Goal: Task Accomplishment & Management: Manage account settings

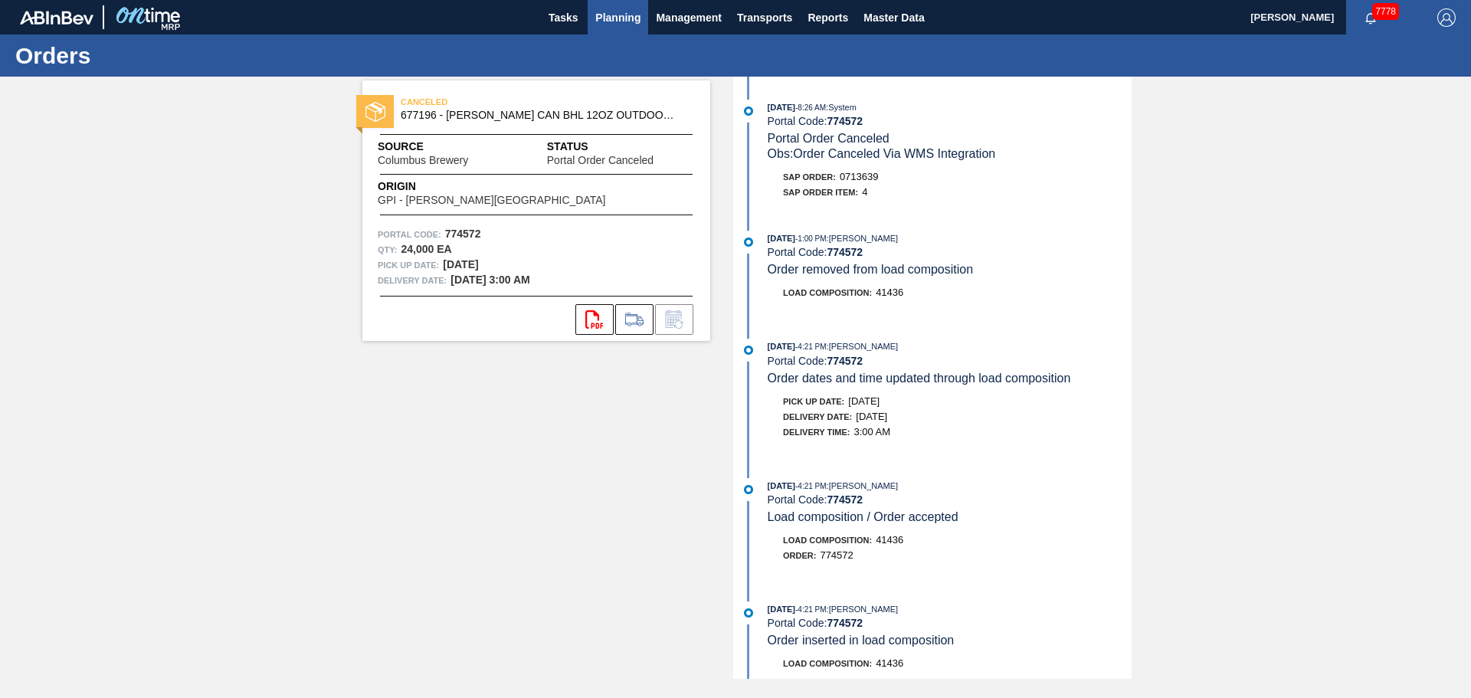
click at [645, 21] on button "Planning" at bounding box center [617, 17] width 61 height 34
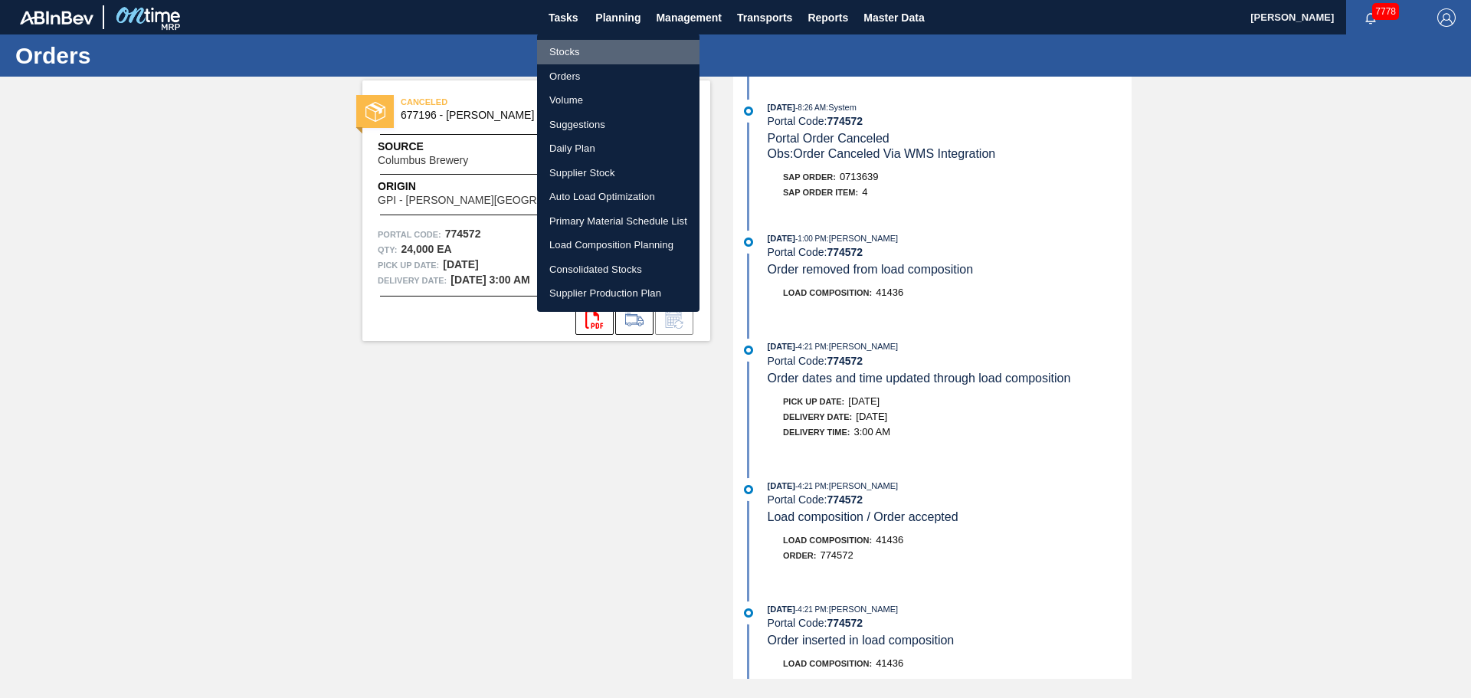
click at [573, 54] on li "Stocks" at bounding box center [618, 52] width 162 height 25
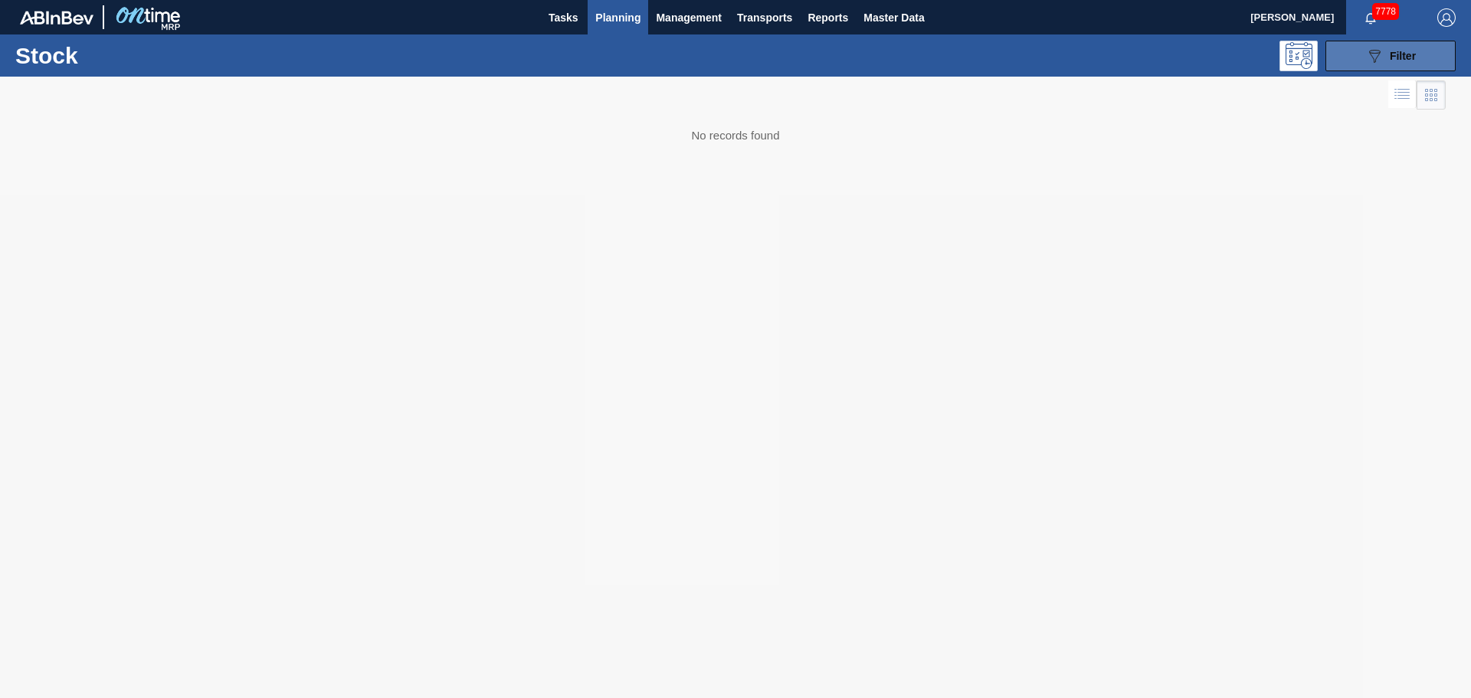
click at [1368, 64] on icon "089F7B8B-B2A5-4AFE-B5C0-19BA573D28AC" at bounding box center [1374, 56] width 18 height 18
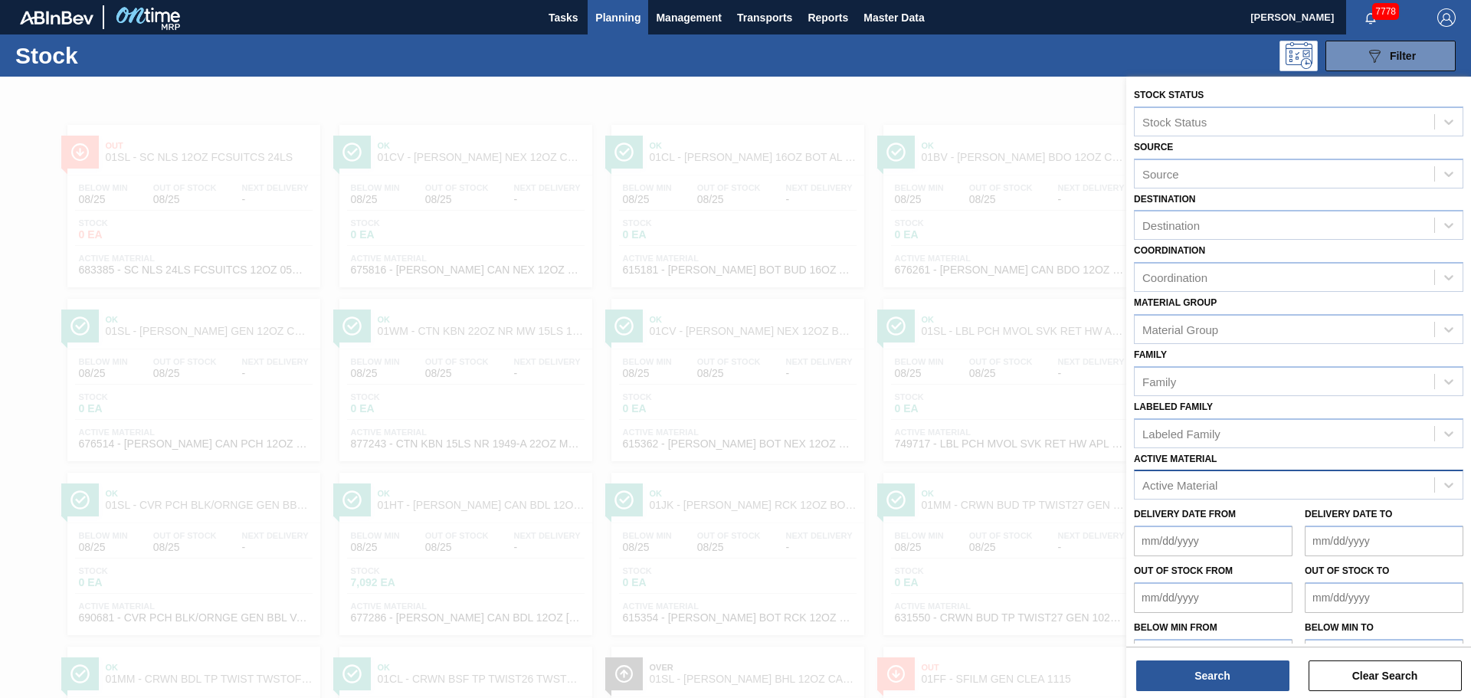
click at [1192, 482] on div "Active Material" at bounding box center [1179, 485] width 75 height 13
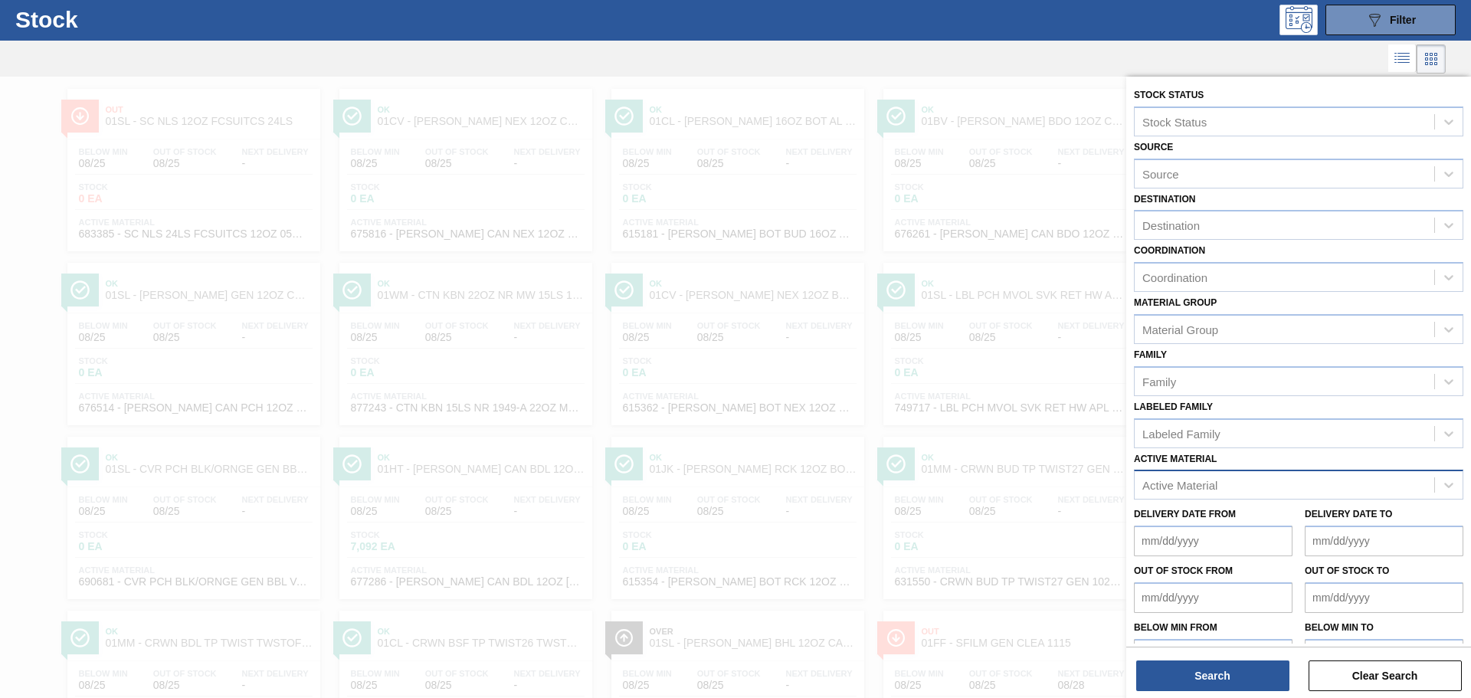
paste Material "677241"
type Material "677241"
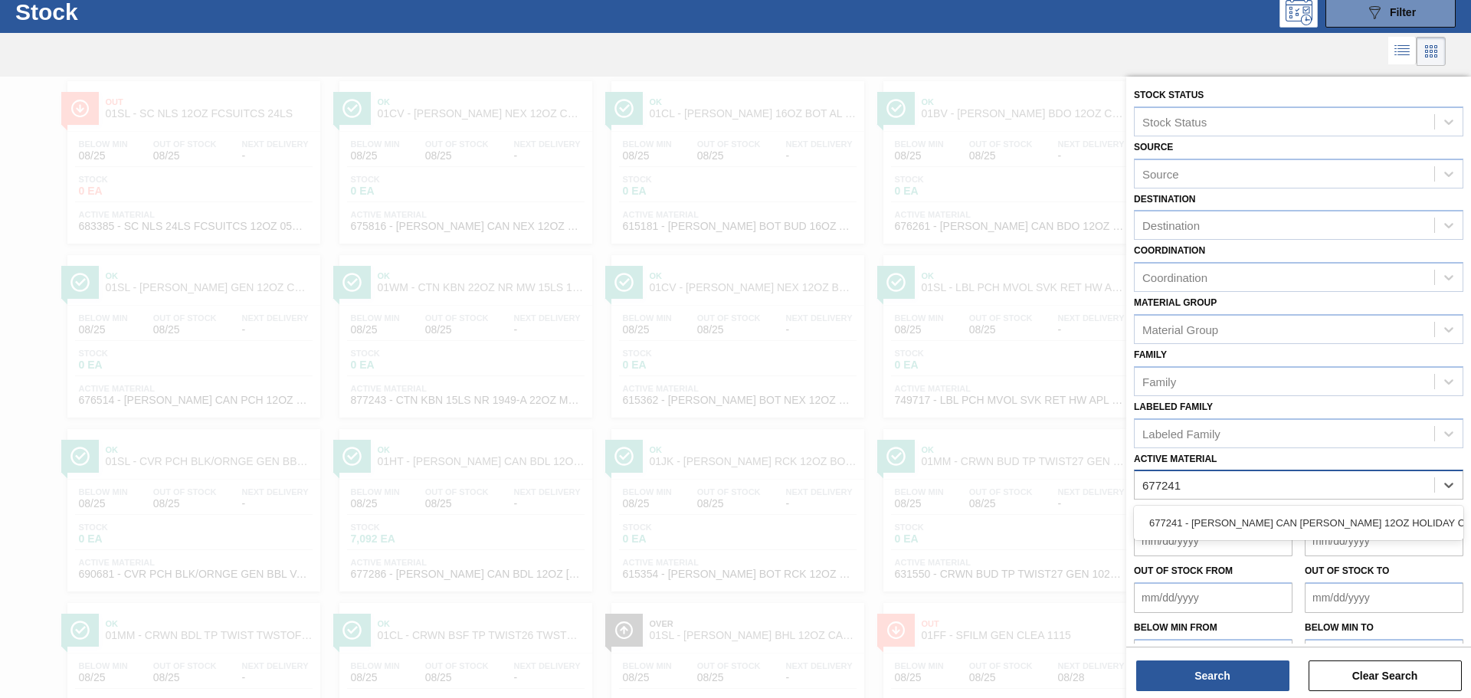
click at [1194, 528] on div "677241 - [PERSON_NAME] CAN [PERSON_NAME] 12OZ HOLIDAY CAN PK 15/12 C" at bounding box center [1298, 523] width 329 height 28
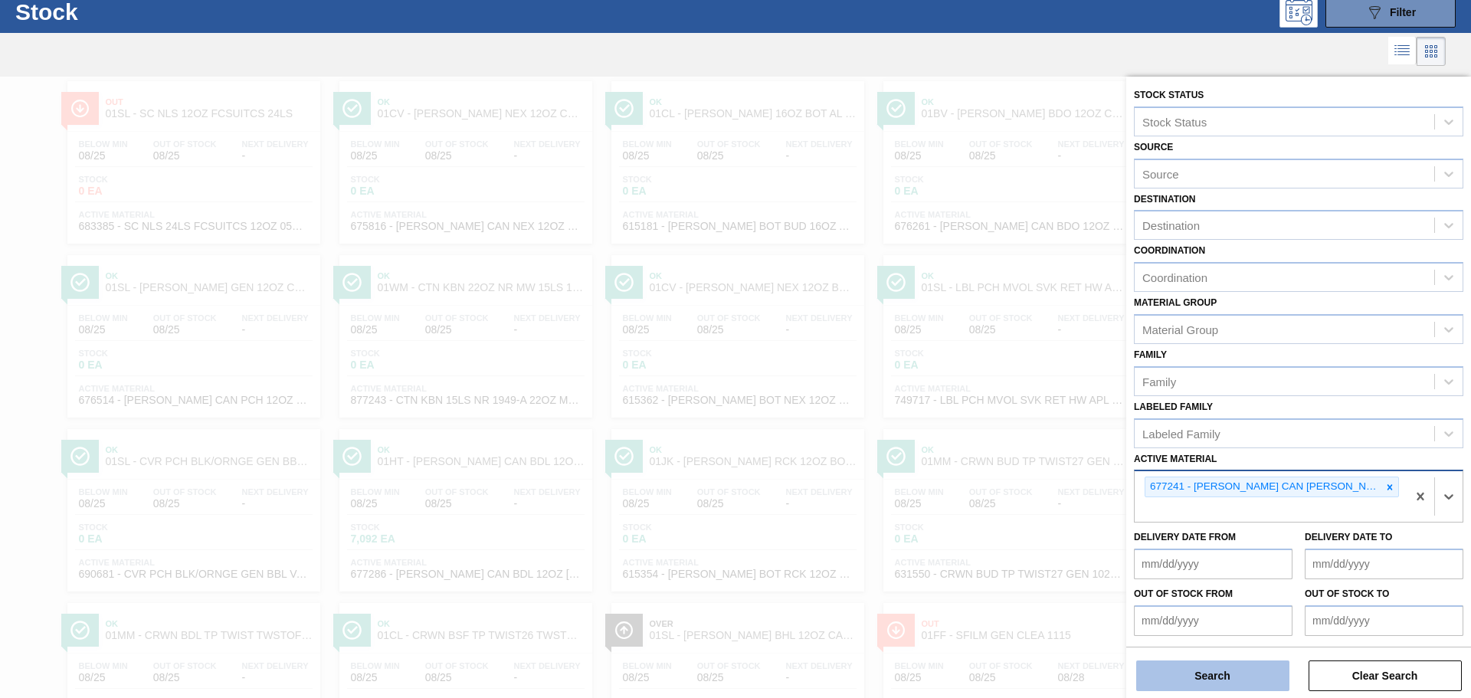
drag, startPoint x: 1233, startPoint y: 651, endPoint x: 1233, endPoint y: 662, distance: 10.7
click at [1233, 652] on div "Search Clear Search" at bounding box center [1298, 667] width 345 height 43
click at [1233, 672] on button "Search" at bounding box center [1212, 675] width 153 height 31
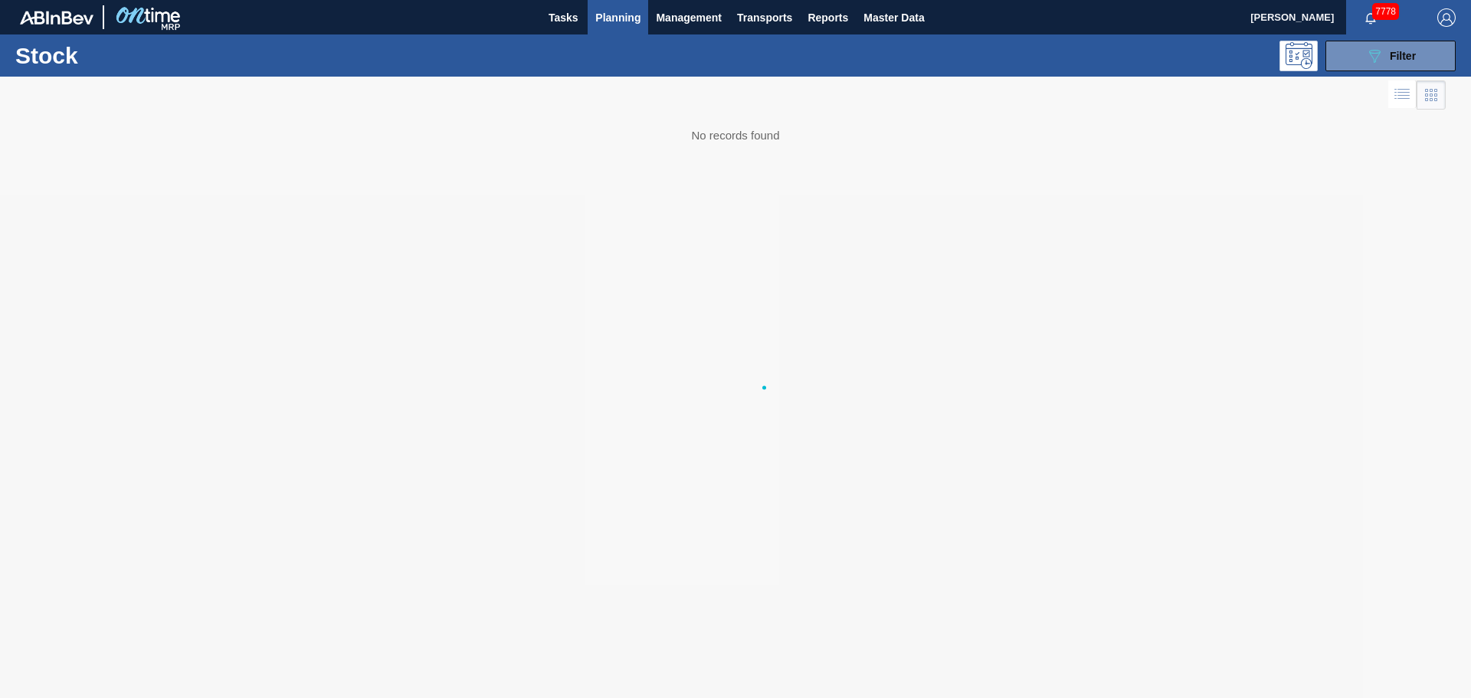
scroll to position [0, 0]
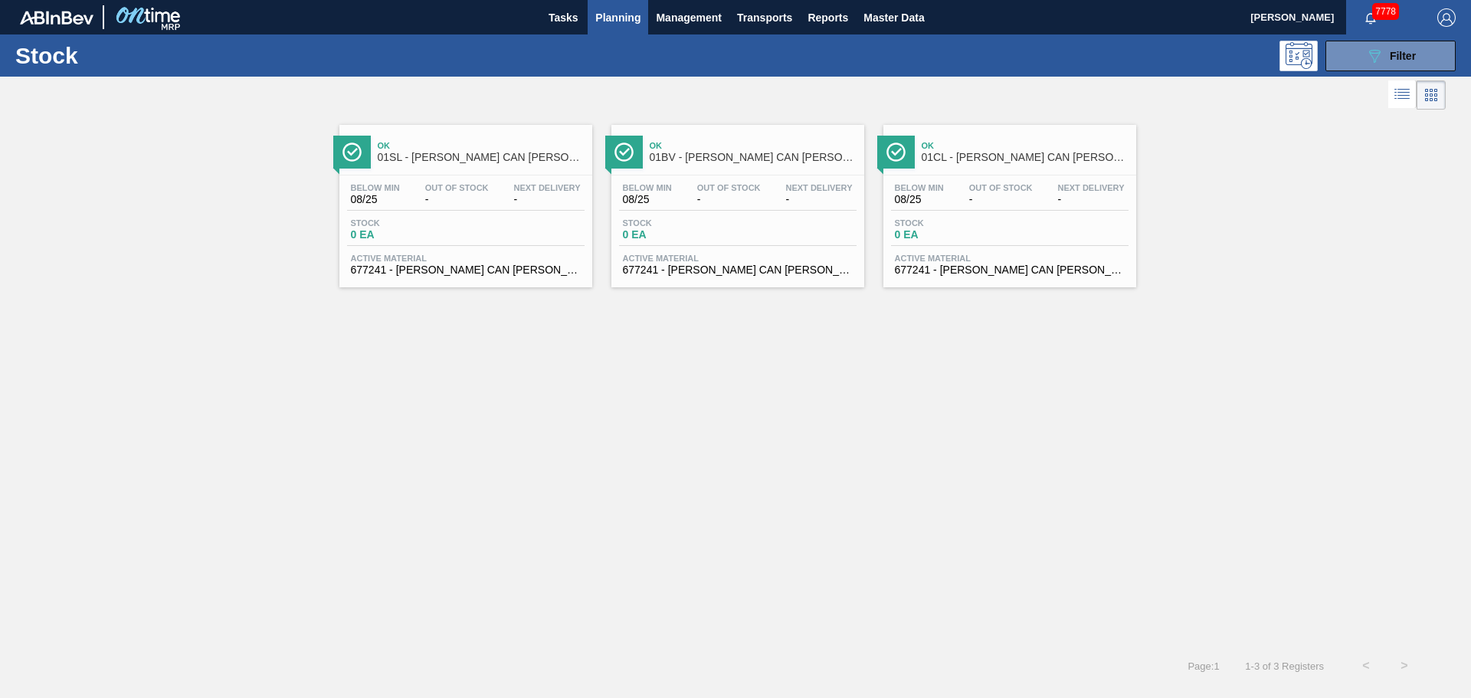
click at [670, 179] on div "Below Min 08/25 Out Of Stock - Next Delivery - Stock 0 EA Active Material 67724…" at bounding box center [737, 227] width 253 height 104
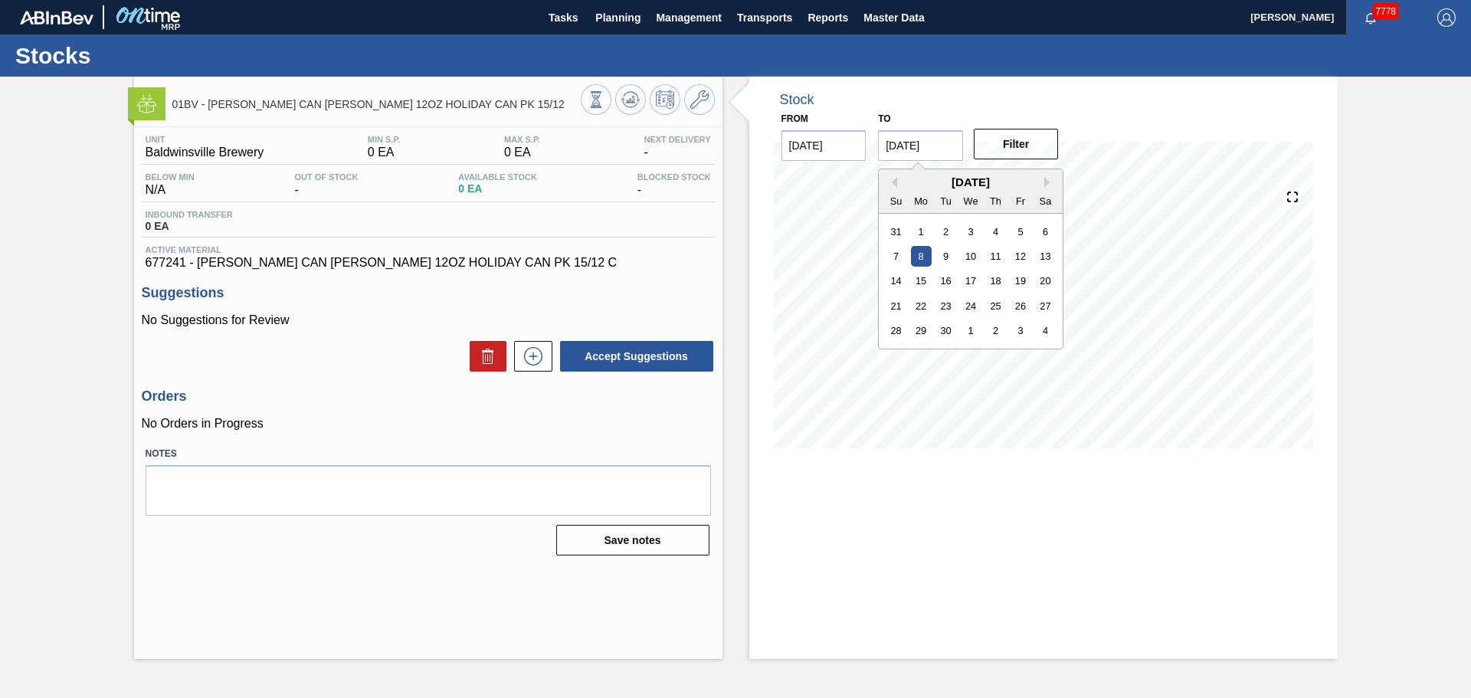
click at [956, 149] on input "[DATE]" at bounding box center [920, 145] width 85 height 31
click at [1045, 181] on button "Next Month" at bounding box center [1049, 182] width 11 height 11
click at [1012, 357] on div "5" at bounding box center [1020, 355] width 21 height 21
type input "[DATE]"
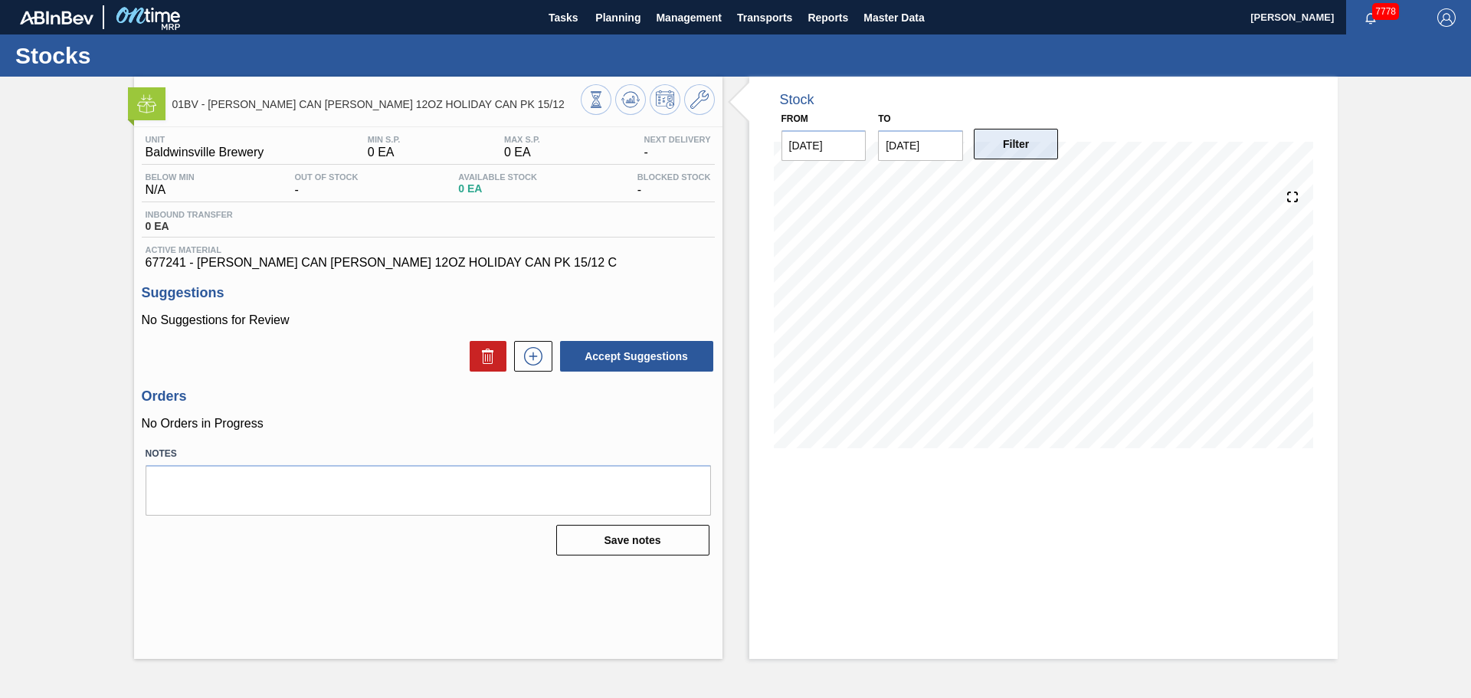
click at [1039, 131] on button "Filter" at bounding box center [1015, 144] width 85 height 31
click at [704, 112] on button at bounding box center [699, 99] width 31 height 31
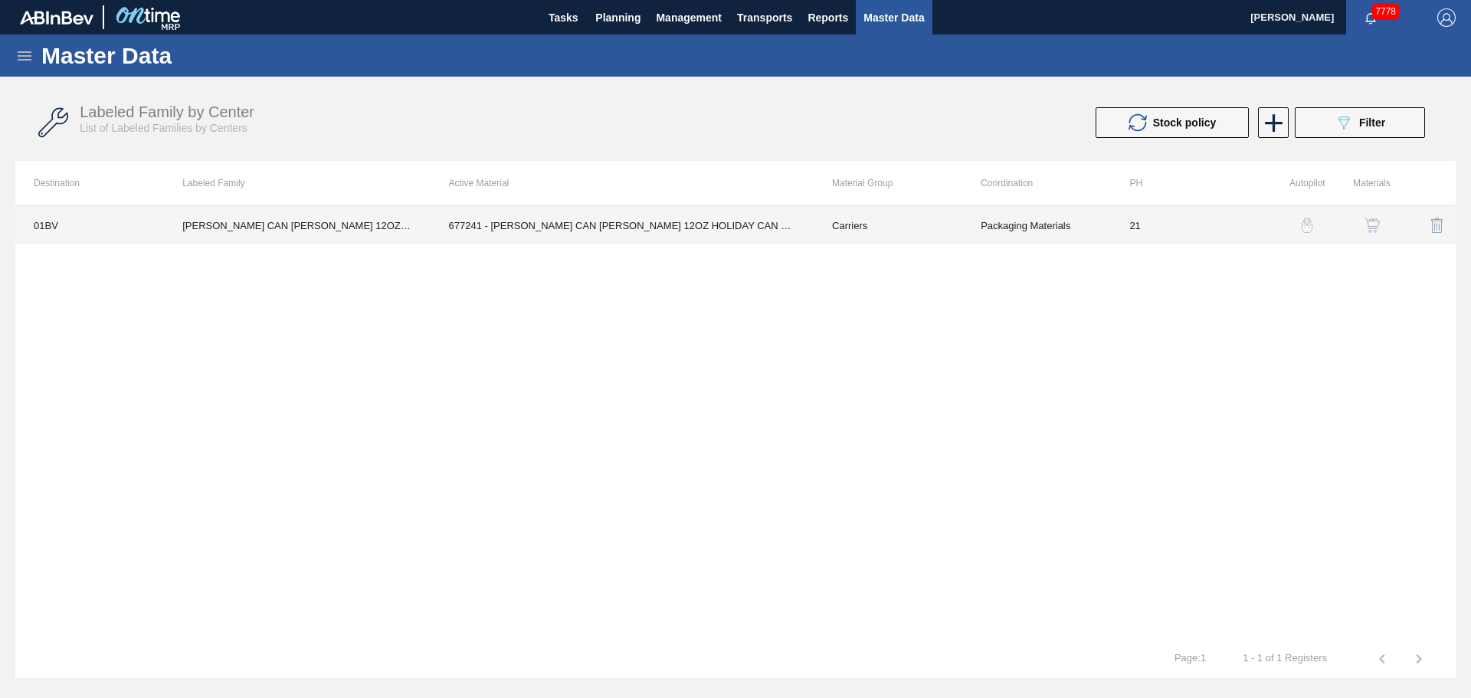
click at [1091, 224] on td "Packaging Materials" at bounding box center [1036, 225] width 149 height 38
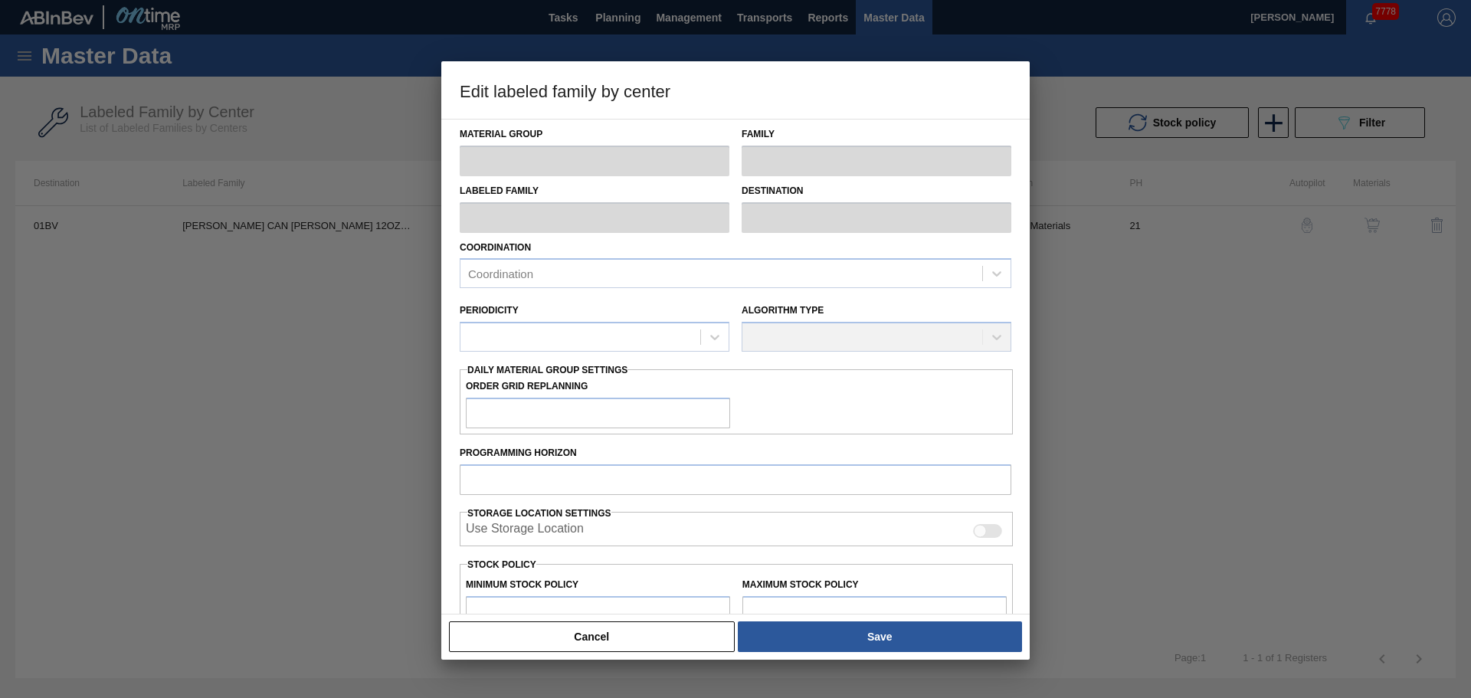
type input "Carriers"
type input "Can Carriers"
type input "[PERSON_NAME] CAN [PERSON_NAME] 12OZ HOLIDAY CAN PK 15/12"
type input "01BV - [GEOGRAPHIC_DATA] Brewery"
type input "21"
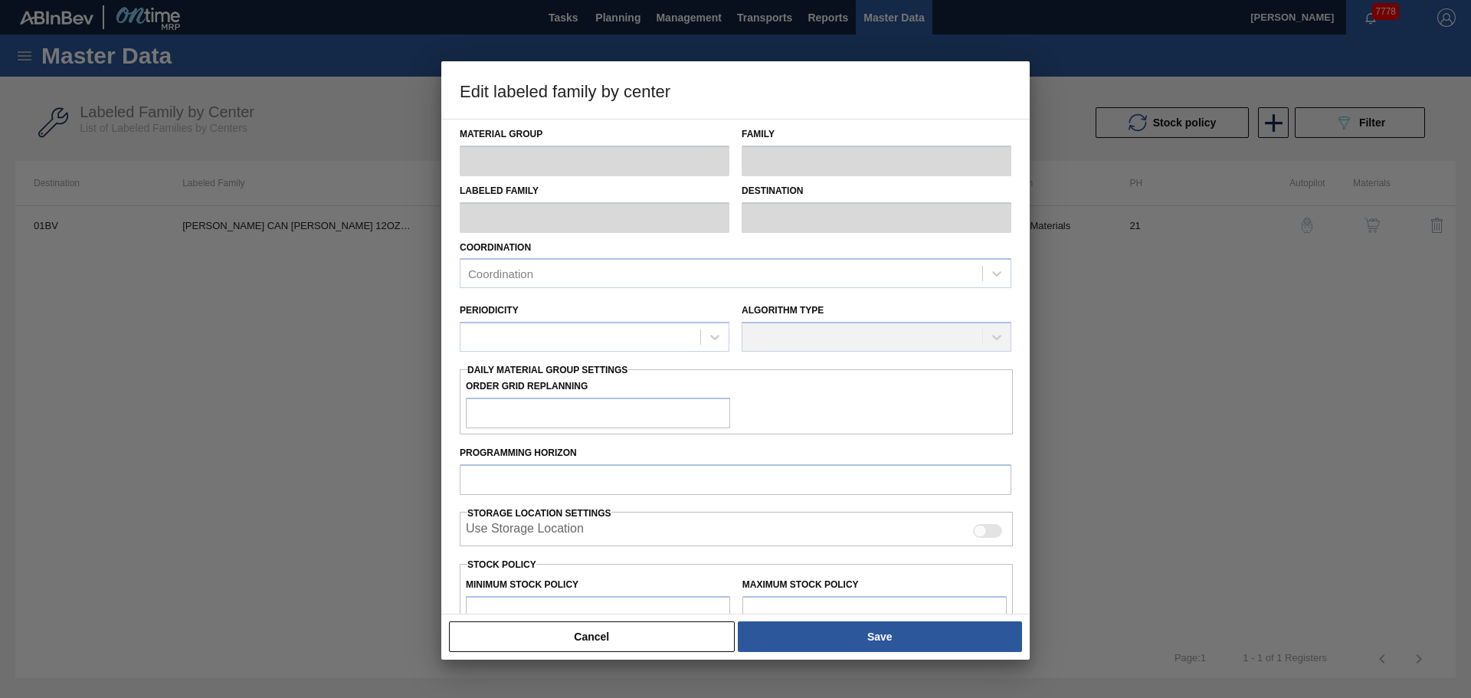
type input "0"
type input "100"
type input "0"
checkbox input "true"
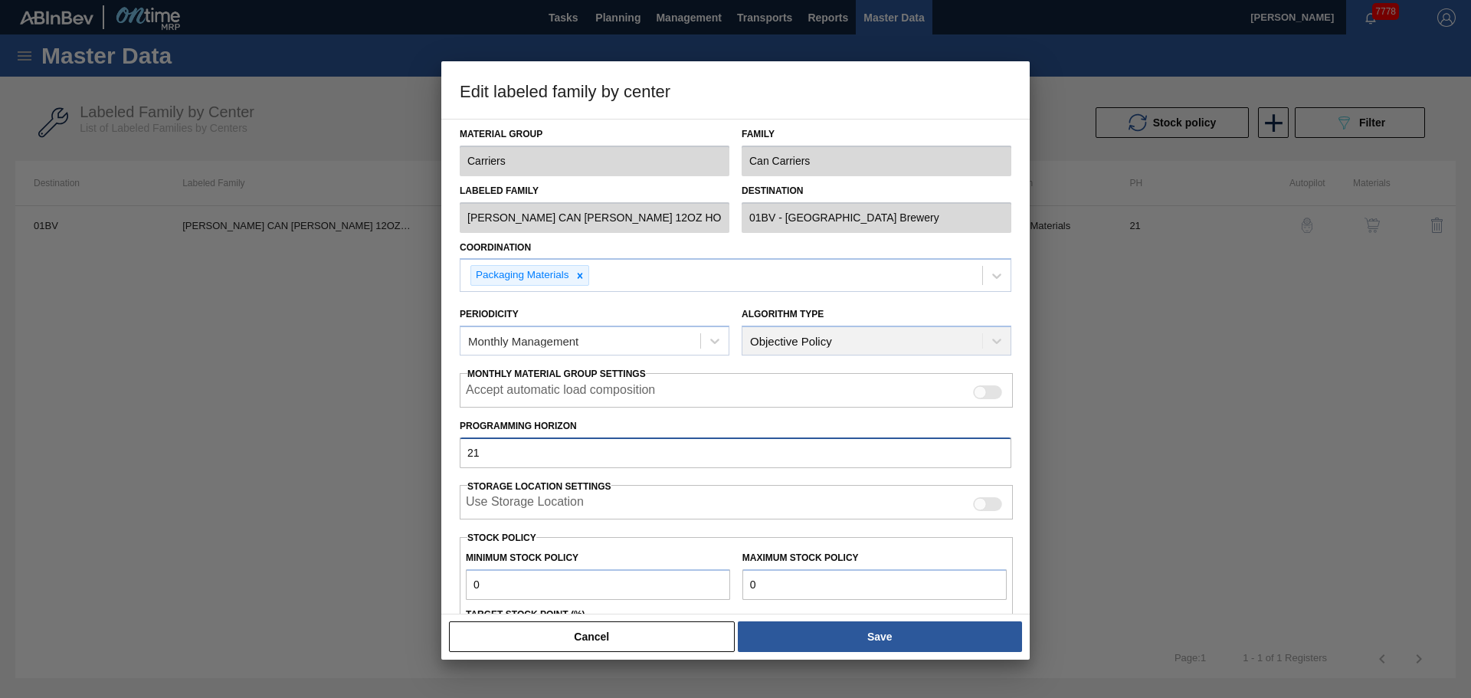
drag, startPoint x: 512, startPoint y: 452, endPoint x: 352, endPoint y: 460, distance: 161.0
click at [352, 460] on div "Edit labeled family by center Material Group Carriers Family Can Carriers Label…" at bounding box center [735, 349] width 1471 height 698
type input "100"
click at [906, 653] on div "Cancel Save" at bounding box center [735, 636] width 588 height 46
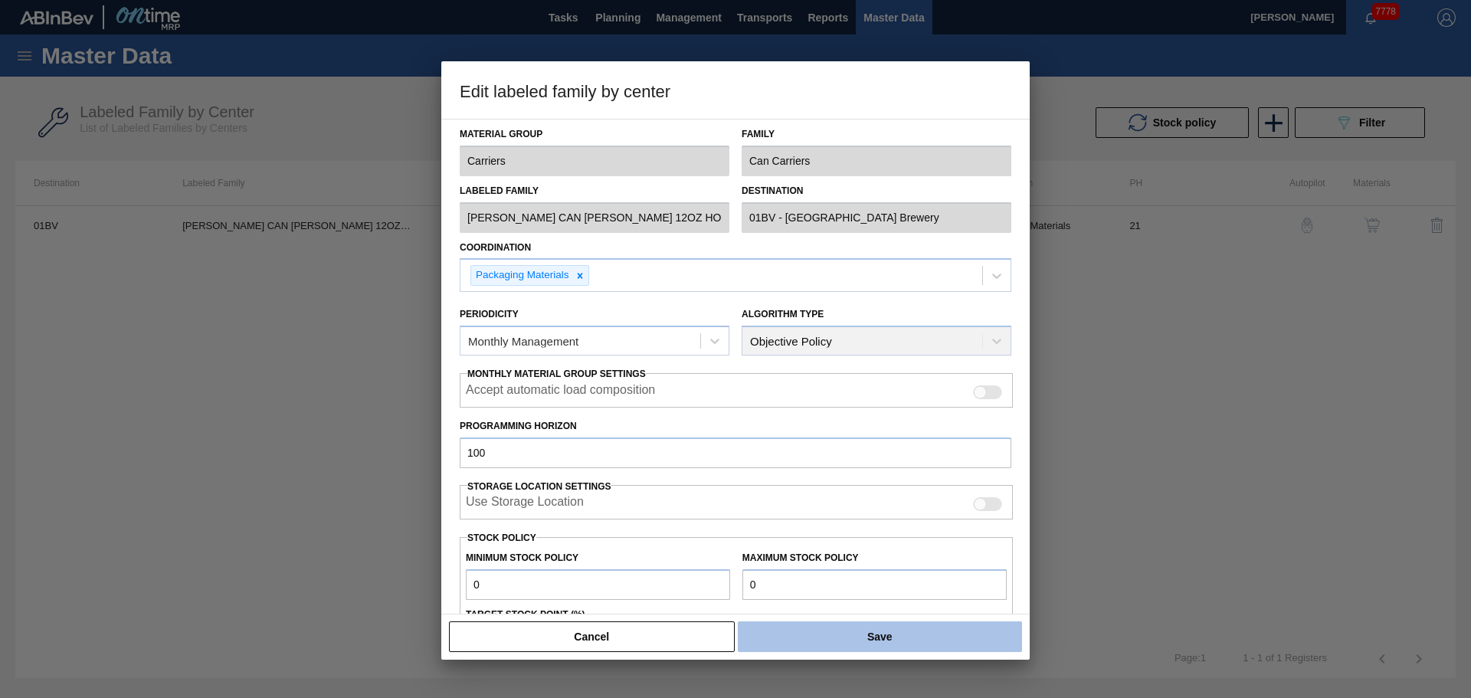
click at [895, 642] on button "Save" at bounding box center [880, 636] width 284 height 31
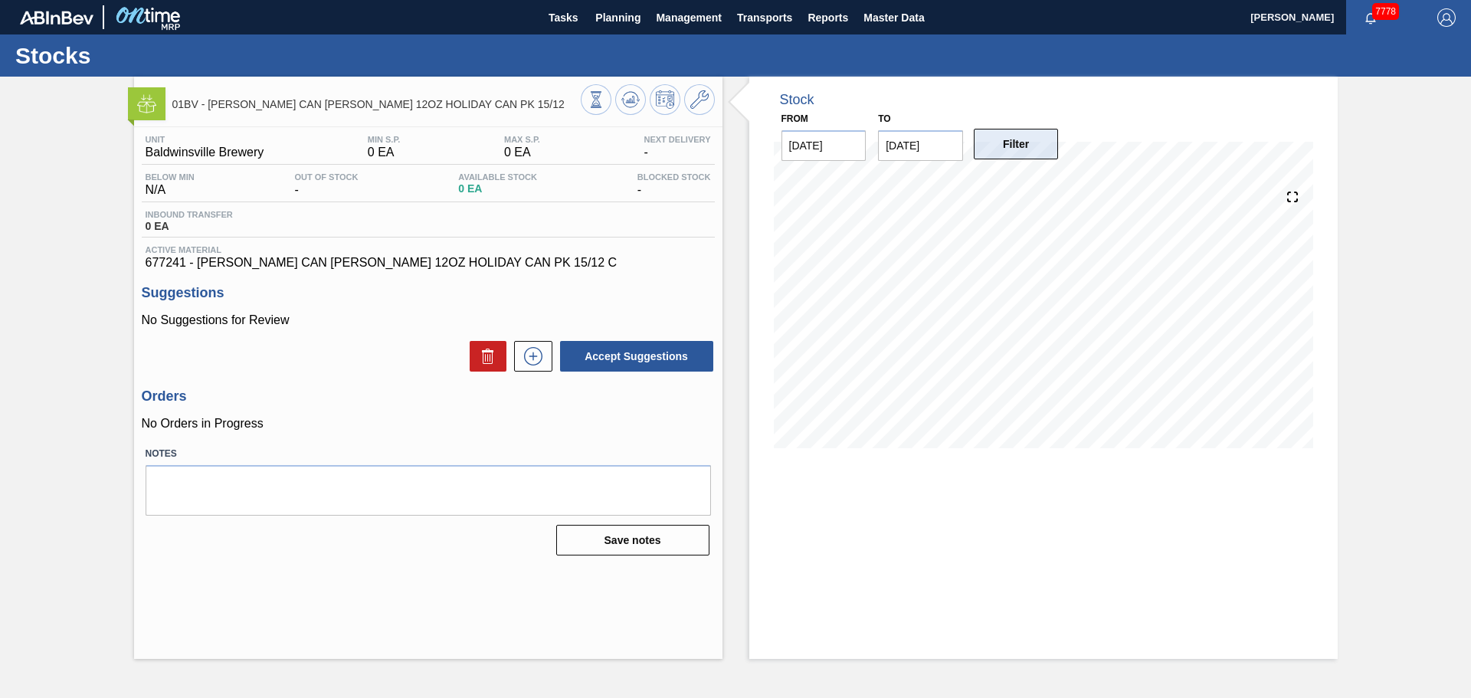
click at [1020, 149] on button "Filter" at bounding box center [1015, 144] width 85 height 31
click at [1281, 199] on div at bounding box center [1292, 197] width 30 height 30
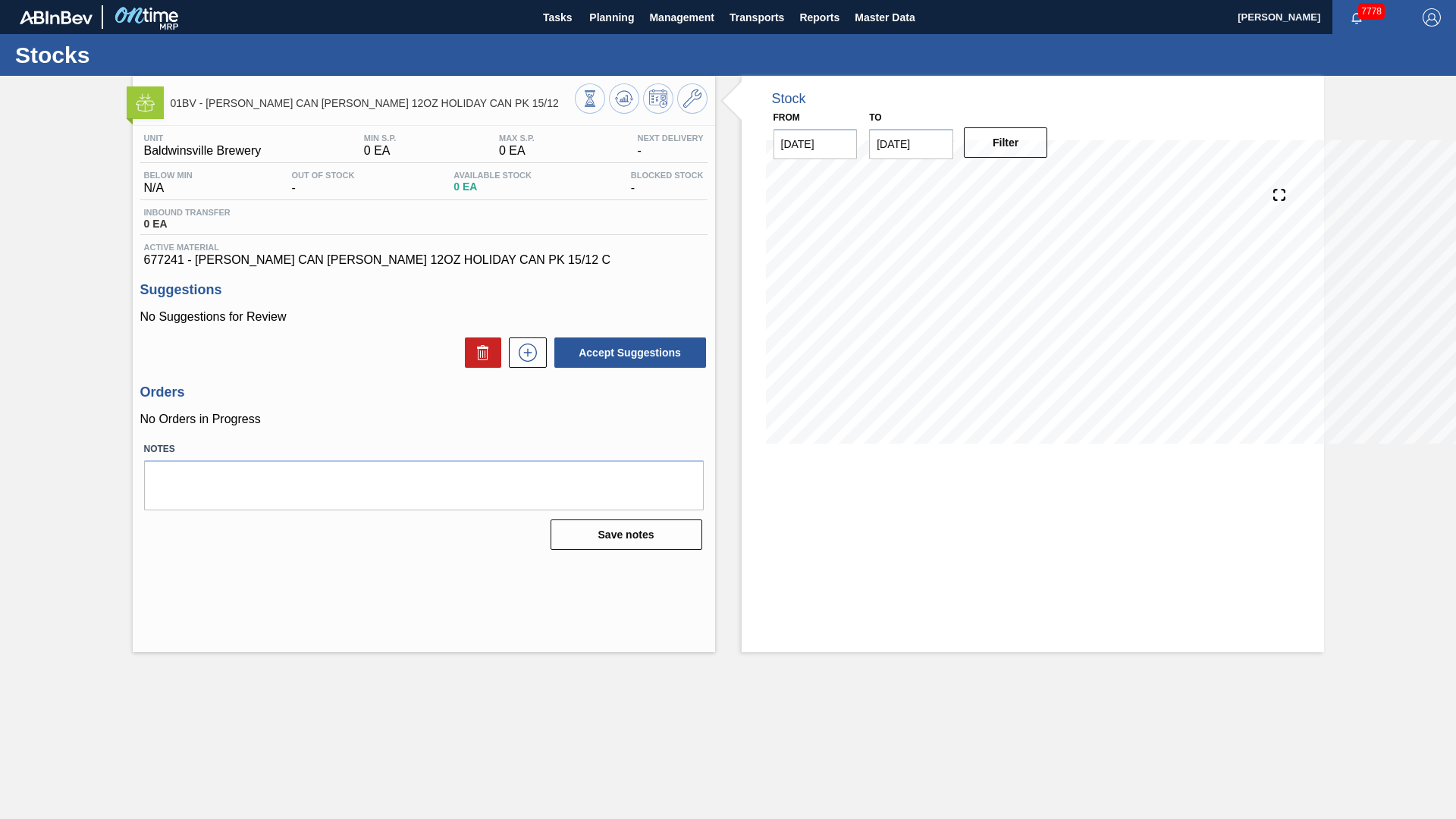
click at [1290, 206] on icon at bounding box center [1278, 194] width 21 height 21
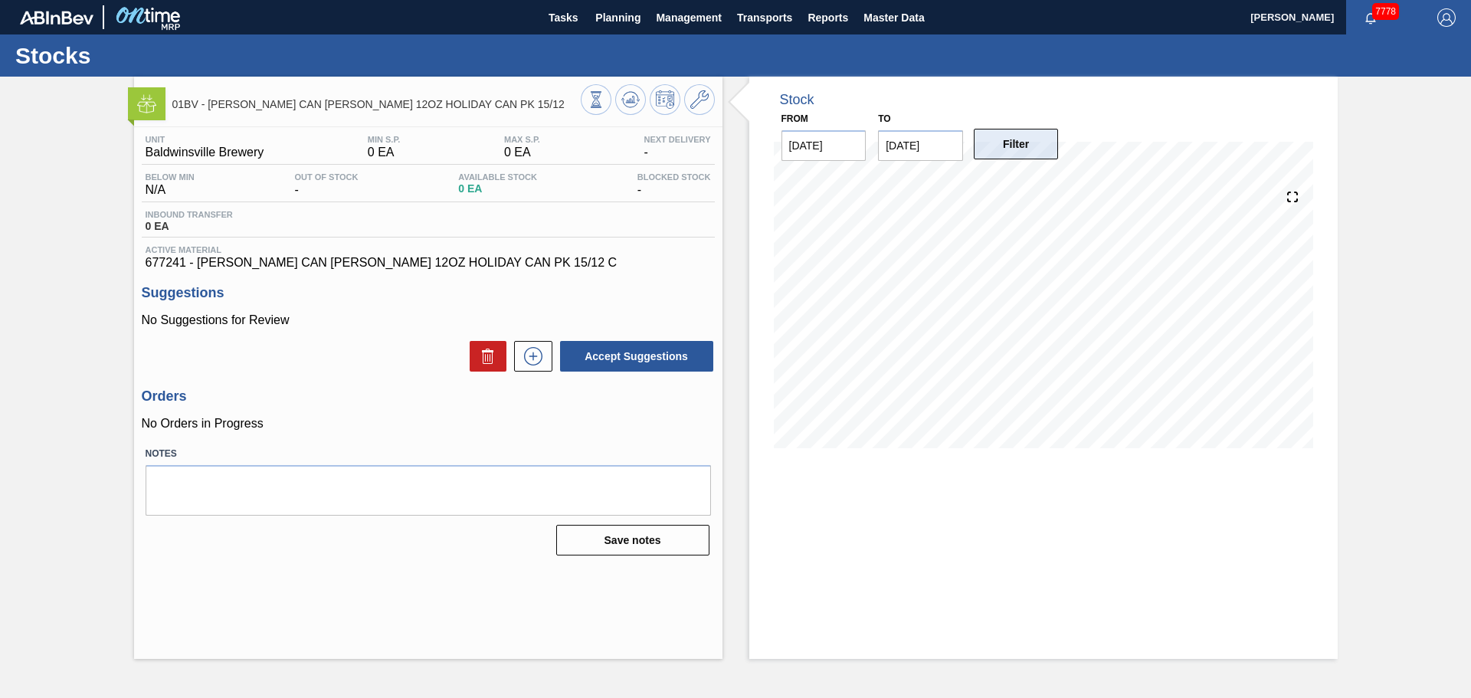
click at [1012, 146] on button "Filter" at bounding box center [1015, 144] width 85 height 31
click at [911, 139] on input "[DATE]" at bounding box center [920, 145] width 85 height 31
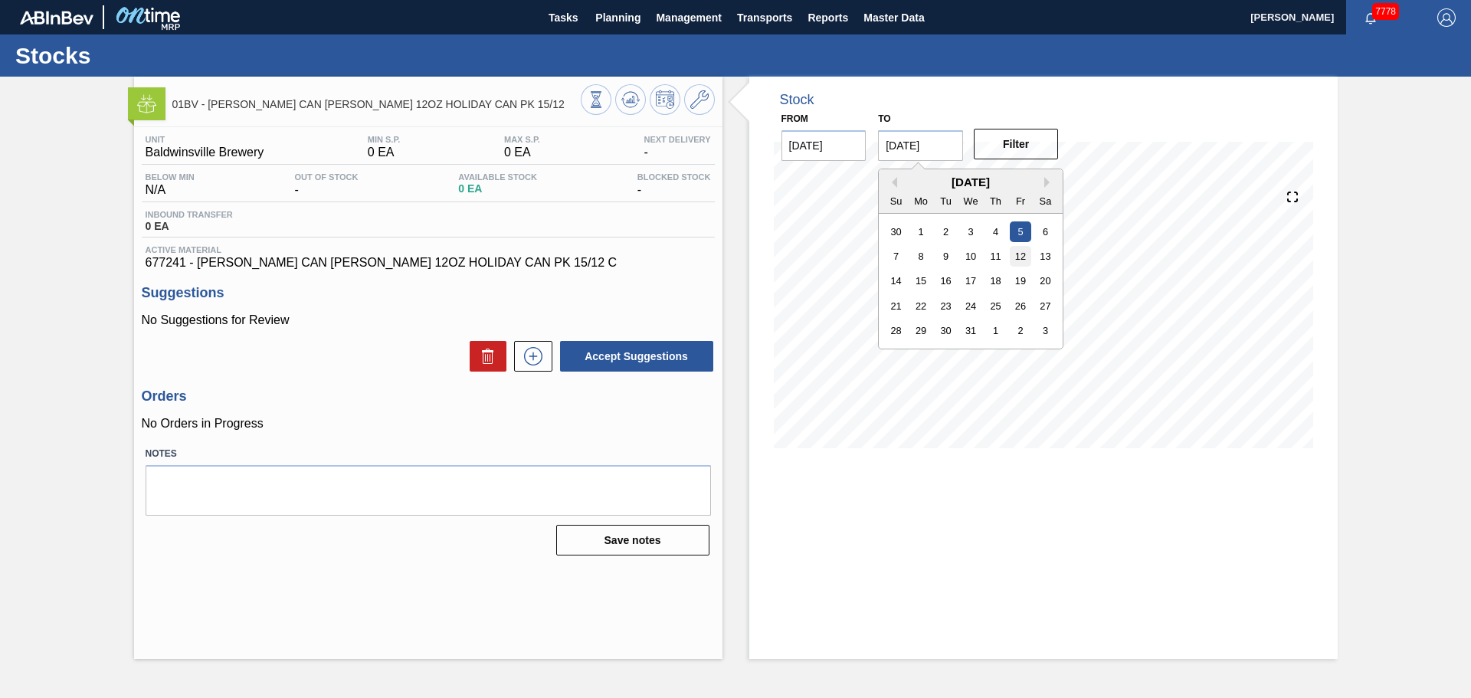
click at [1022, 261] on div "12" at bounding box center [1020, 256] width 21 height 21
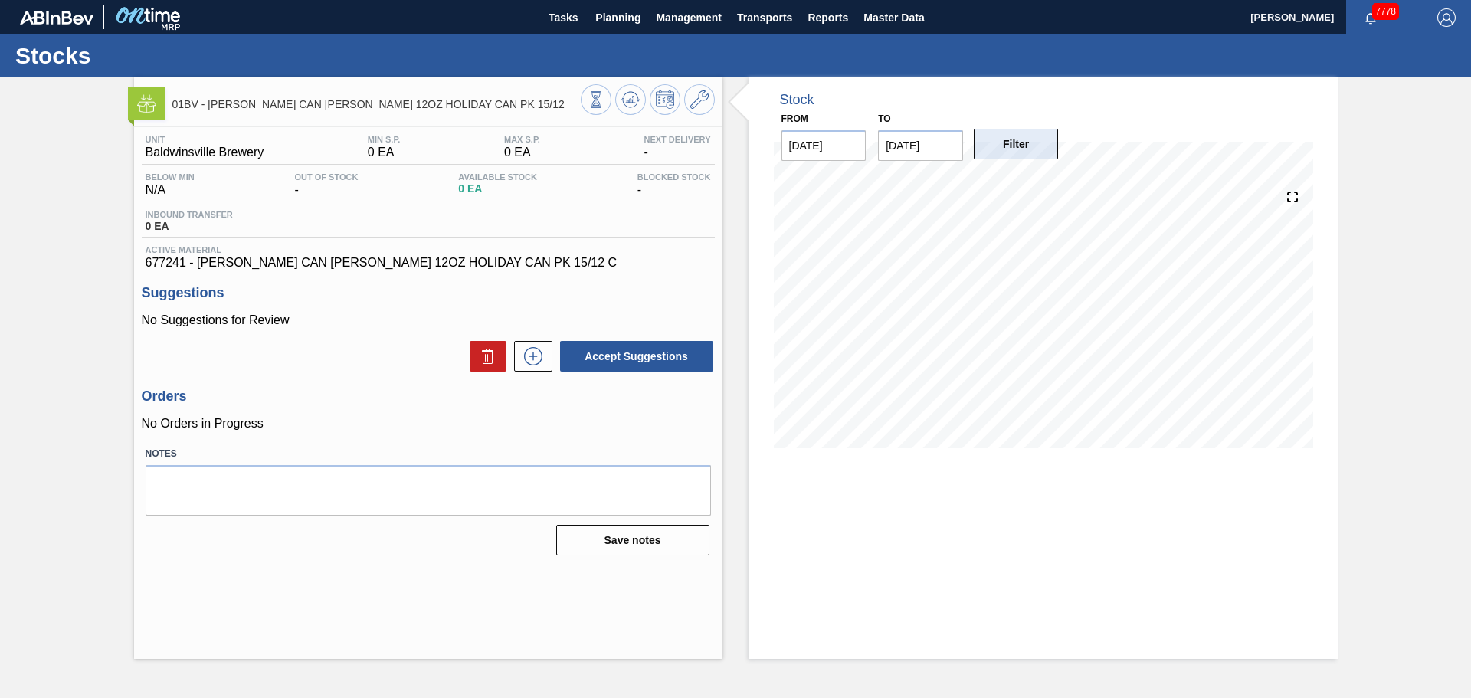
click at [1004, 149] on button "Filter" at bounding box center [1015, 144] width 85 height 31
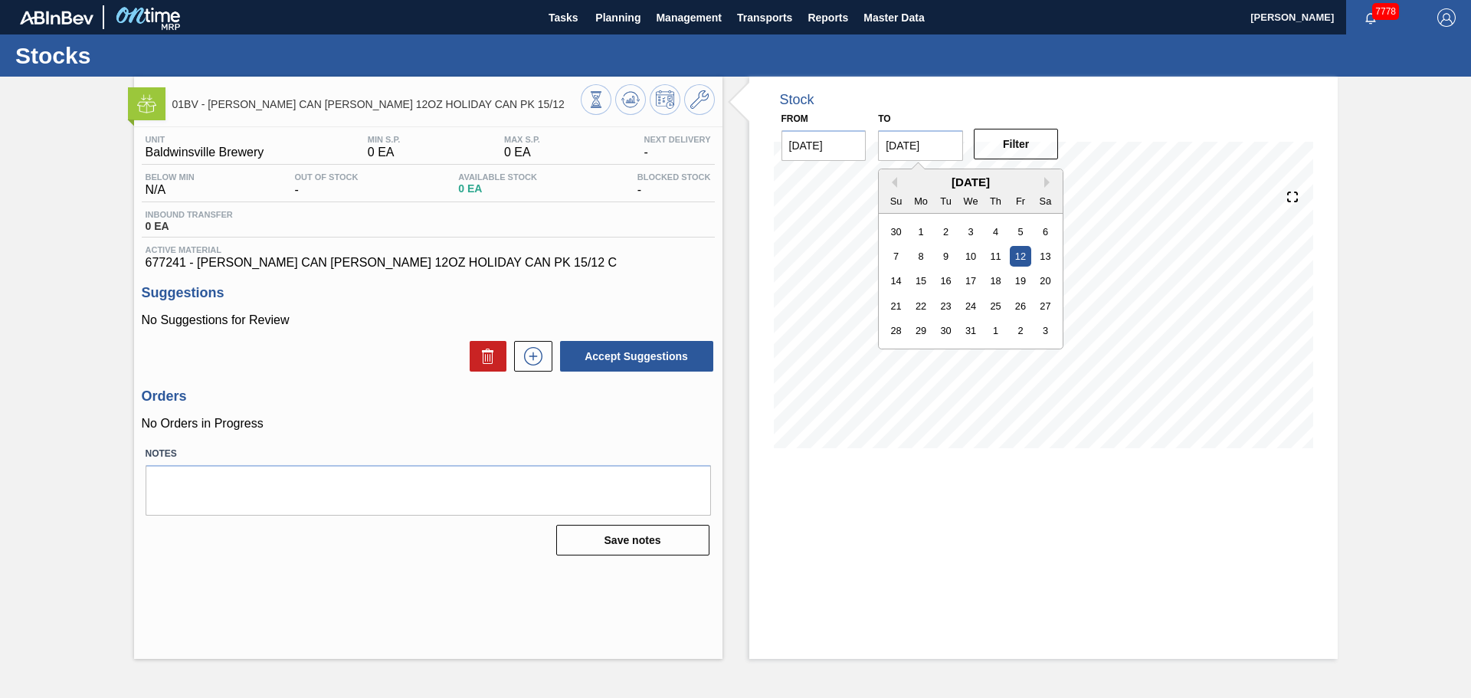
click at [957, 146] on input "[DATE]" at bounding box center [920, 145] width 85 height 31
click at [894, 182] on button "Previous Month" at bounding box center [891, 182] width 11 height 11
click at [1026, 260] on div "10" at bounding box center [1020, 256] width 21 height 21
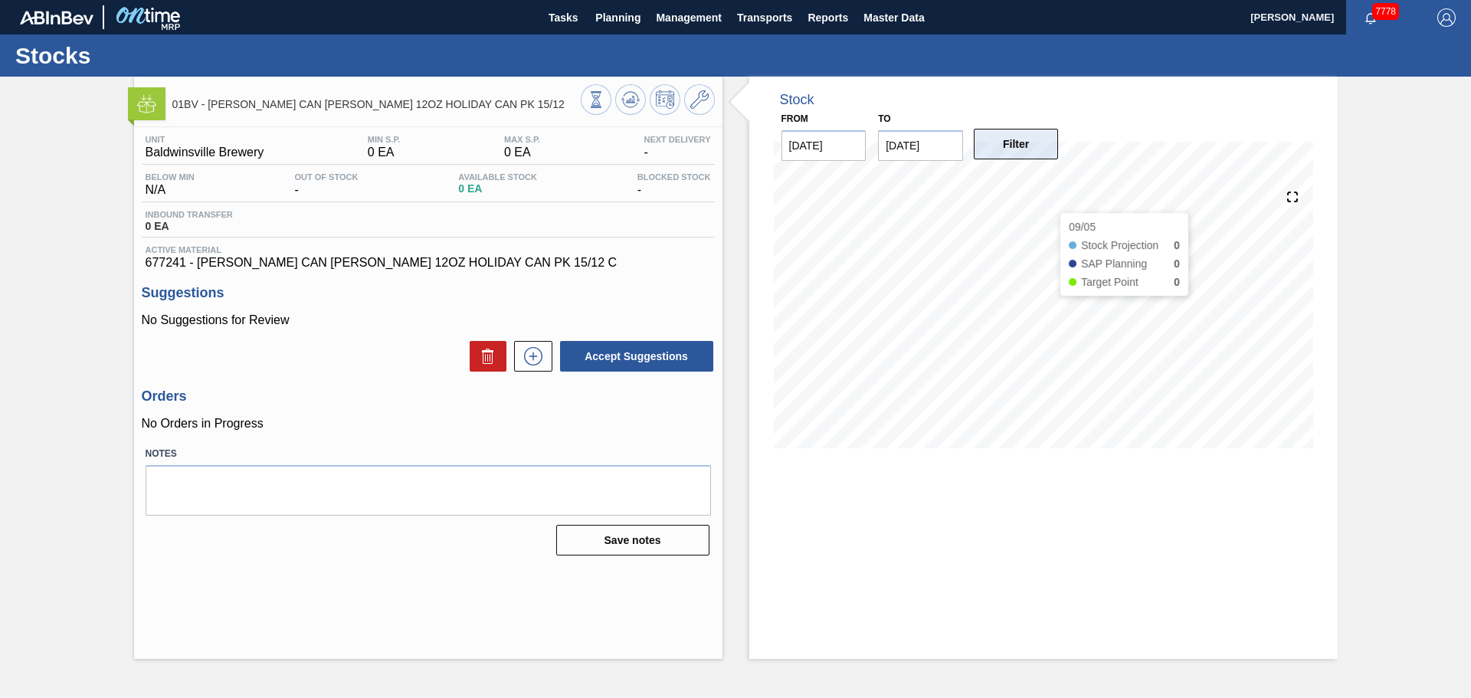
click at [1041, 149] on button "Filter" at bounding box center [1015, 144] width 85 height 31
click at [1288, 199] on icon at bounding box center [1291, 196] width 21 height 21
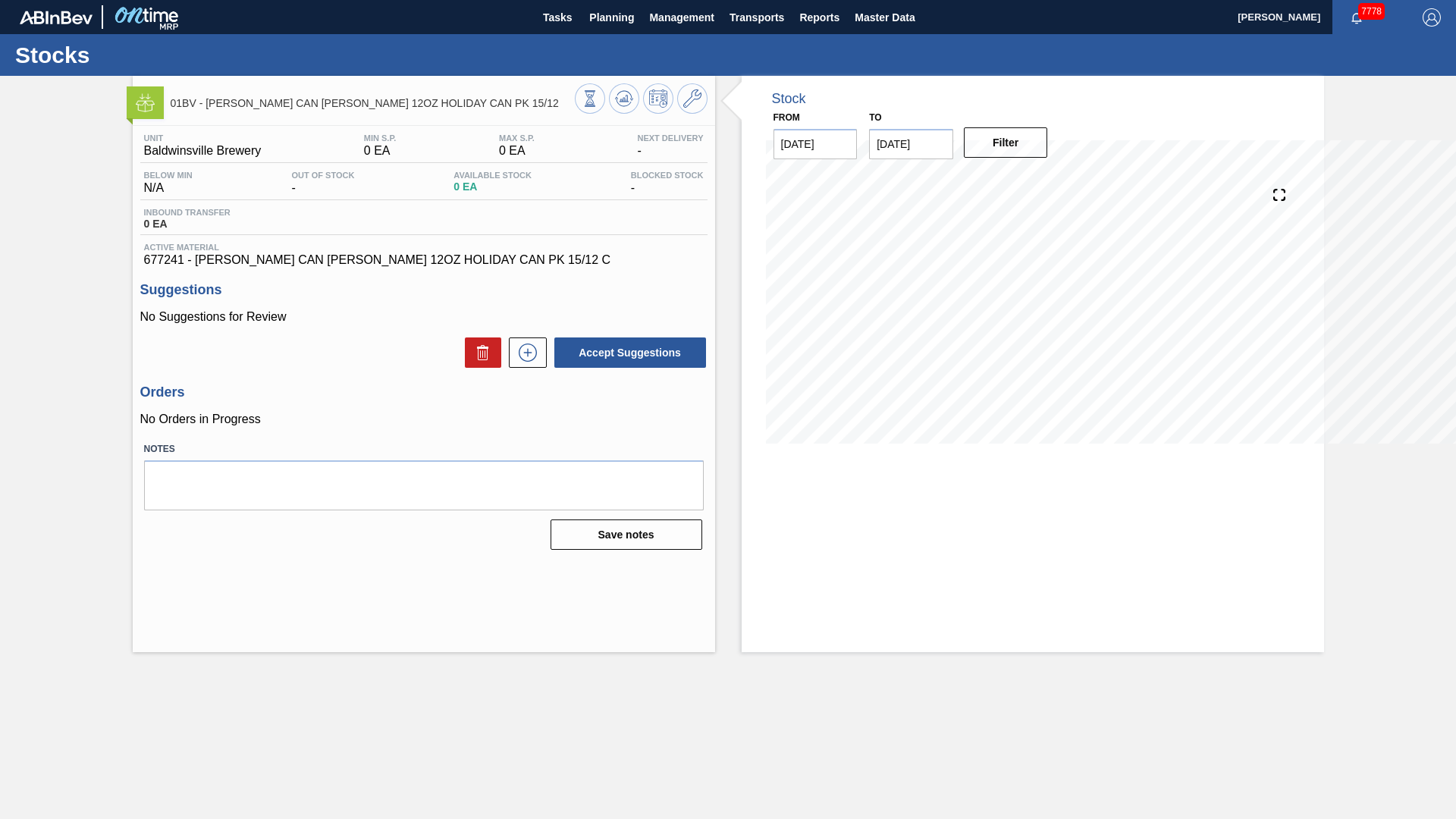
click at [1290, 206] on icon at bounding box center [1278, 194] width 21 height 21
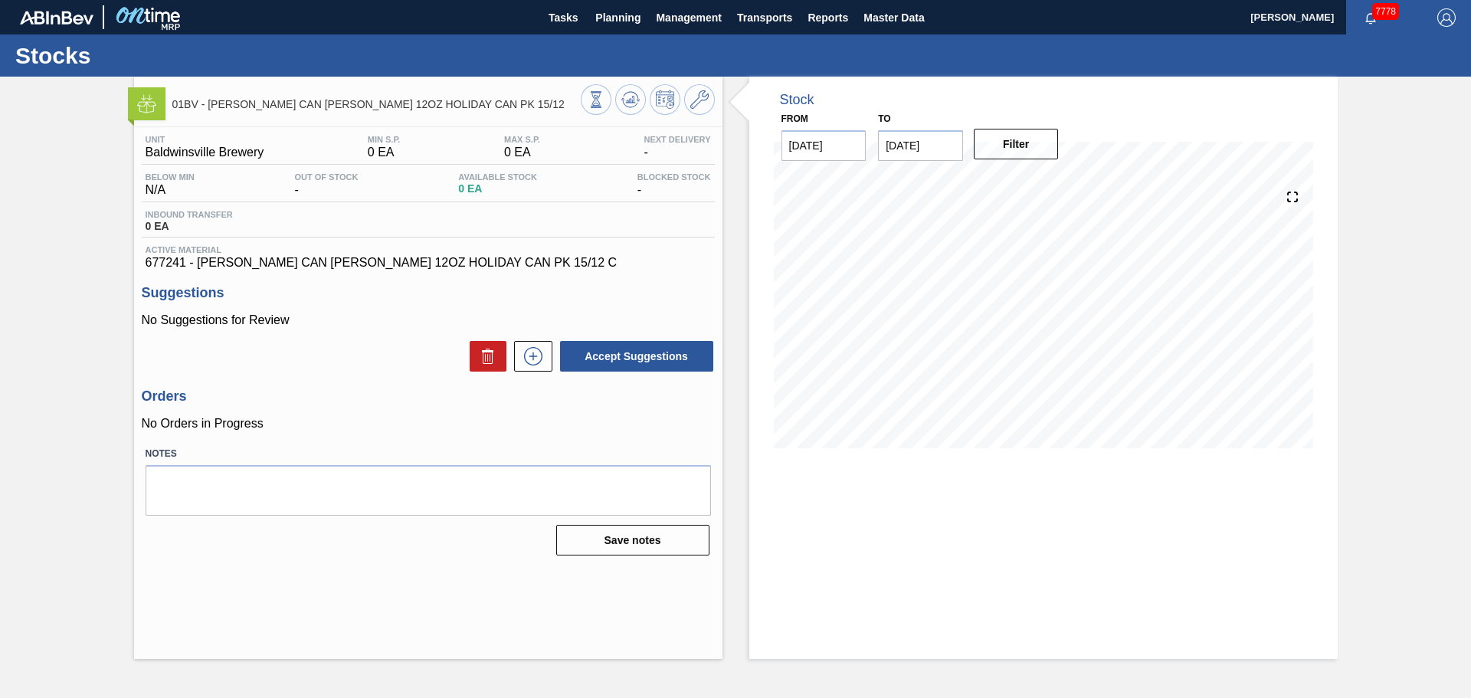
click at [945, 138] on input "[DATE]" at bounding box center [920, 145] width 85 height 31
click at [897, 185] on div "[DATE]" at bounding box center [970, 181] width 184 height 13
click at [888, 183] on button "Previous Month" at bounding box center [891, 182] width 11 height 11
click at [1019, 362] on div "5" at bounding box center [1020, 355] width 21 height 21
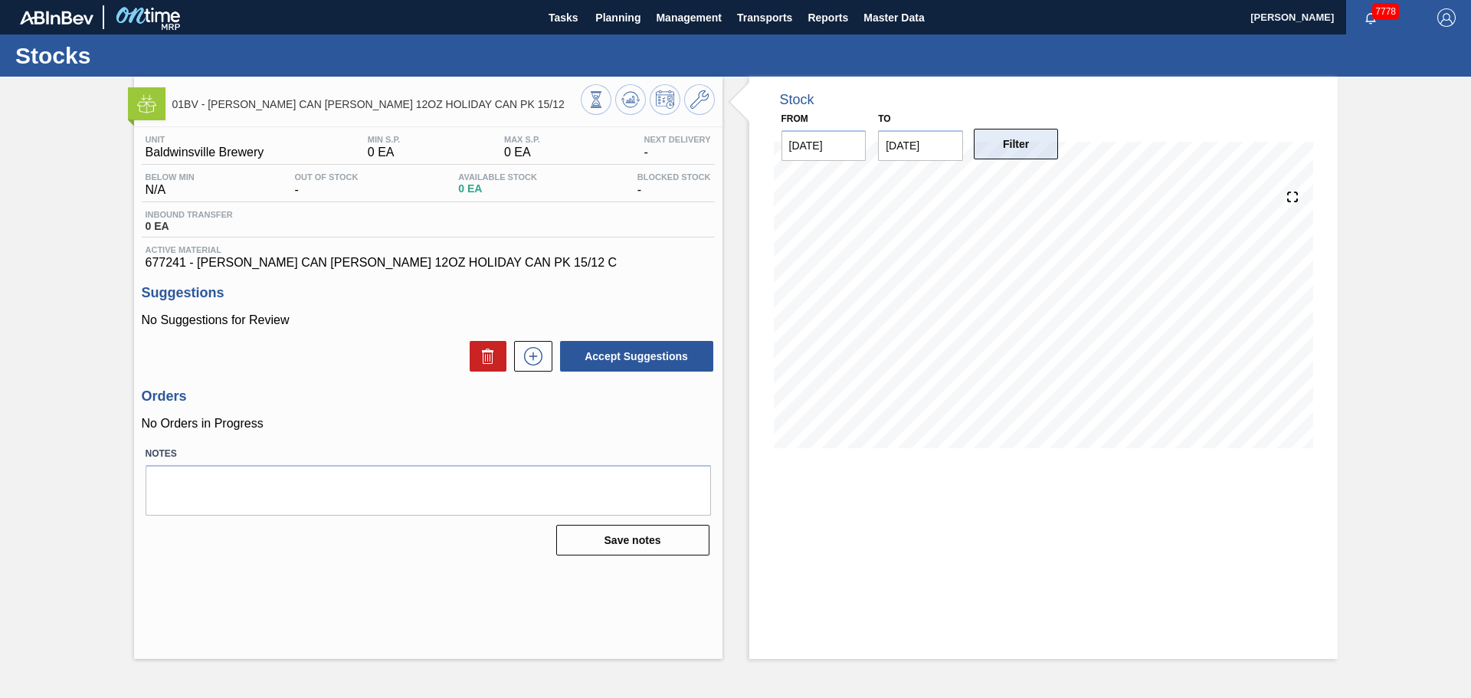
click at [1013, 146] on button "Filter" at bounding box center [1015, 144] width 85 height 31
click at [942, 150] on input "[DATE]" at bounding box center [920, 145] width 85 height 31
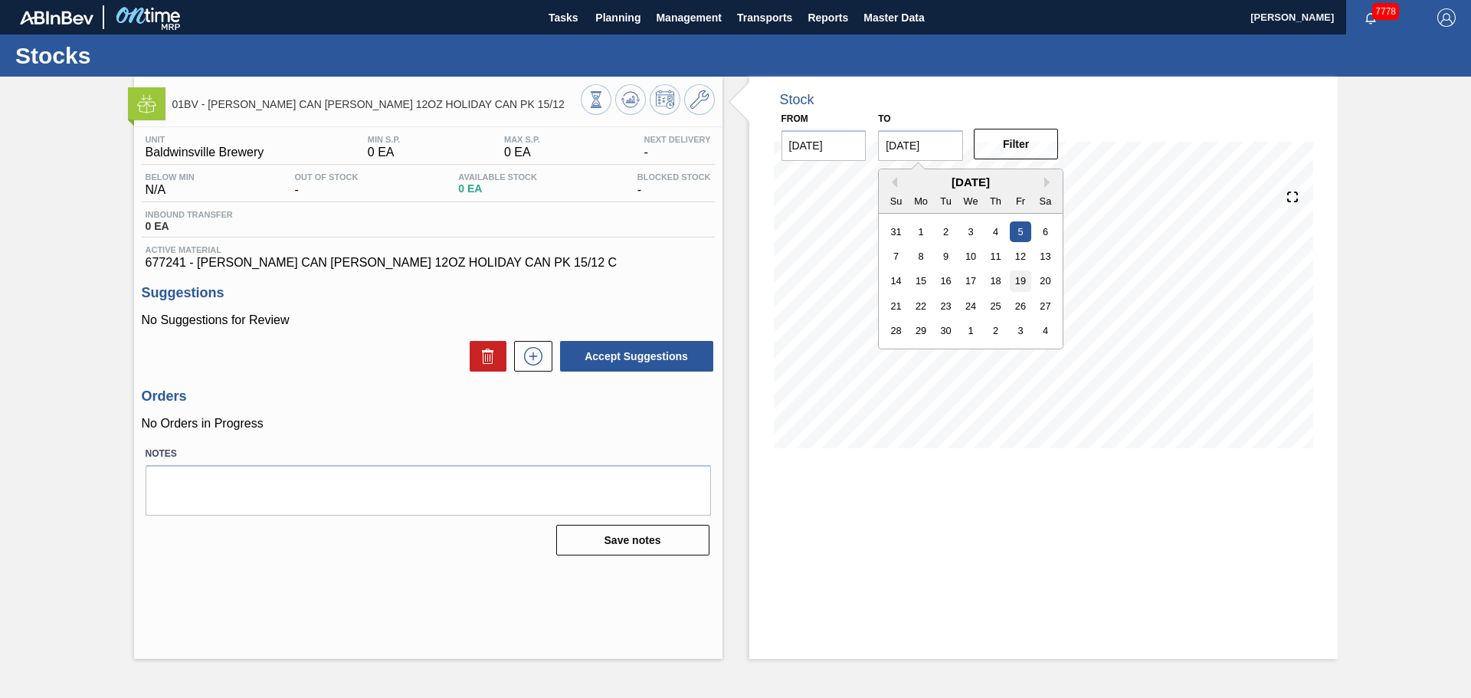
click at [1022, 281] on div "19" at bounding box center [1020, 280] width 21 height 21
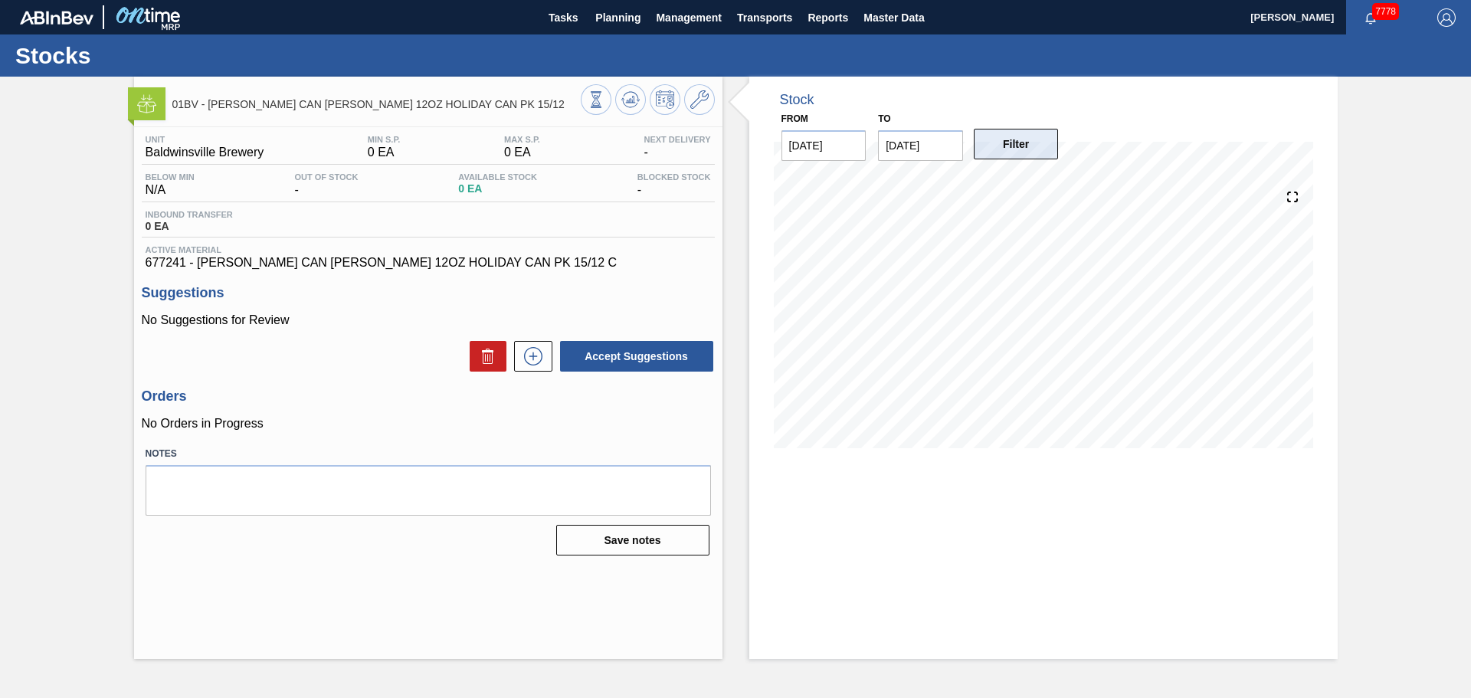
click at [1042, 153] on button "Filter" at bounding box center [1015, 144] width 85 height 31
click at [1045, 150] on button "Filter" at bounding box center [1015, 144] width 85 height 31
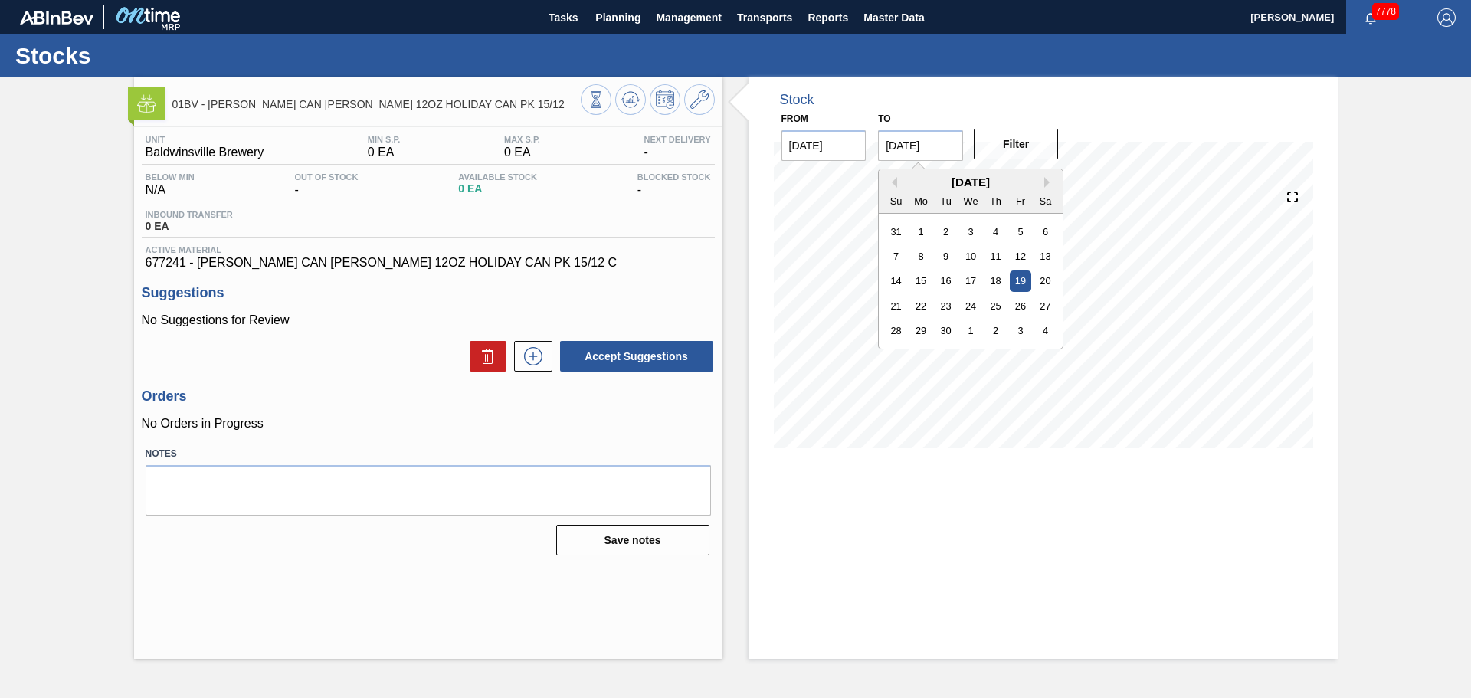
click at [948, 156] on input "[DATE]" at bounding box center [920, 145] width 85 height 31
click at [1022, 308] on div "26" at bounding box center [1020, 306] width 21 height 21
type input "[DATE]"
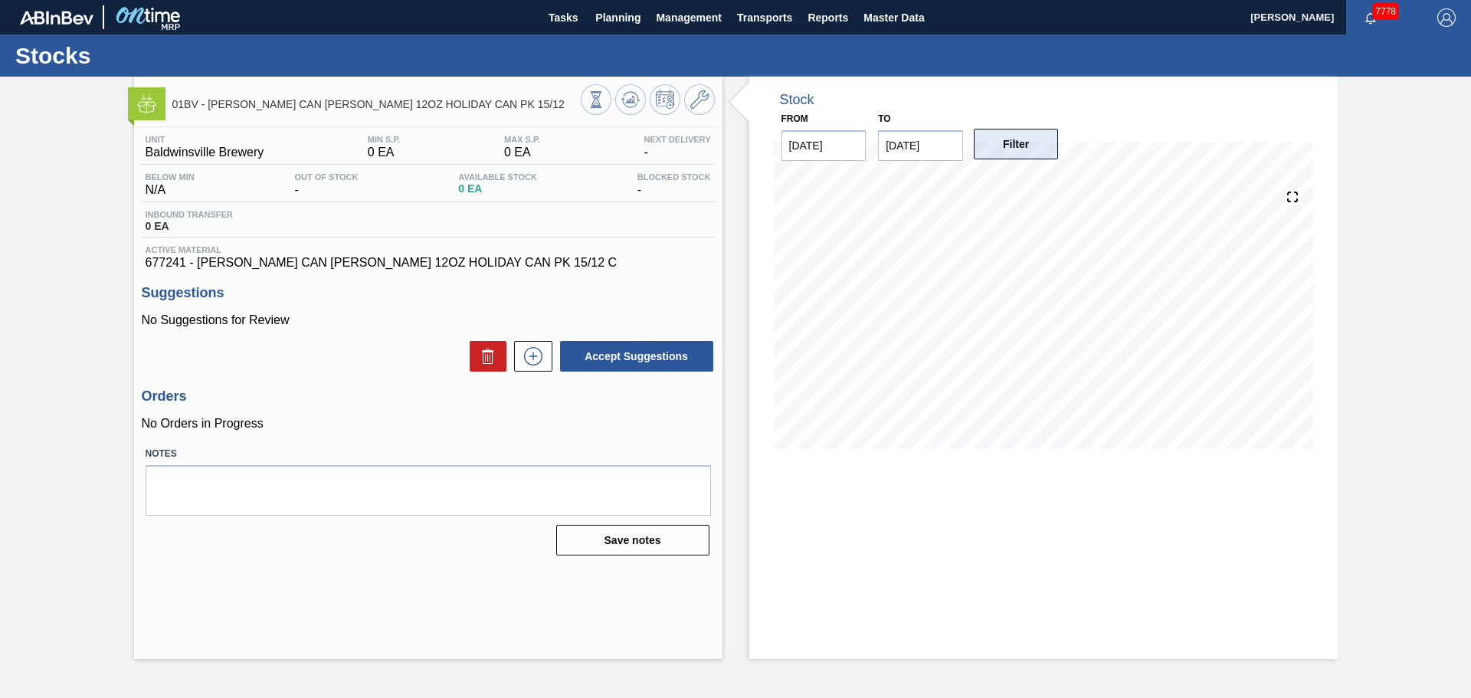
click at [1011, 149] on button "Filter" at bounding box center [1015, 144] width 85 height 31
click at [693, 98] on icon at bounding box center [699, 99] width 18 height 18
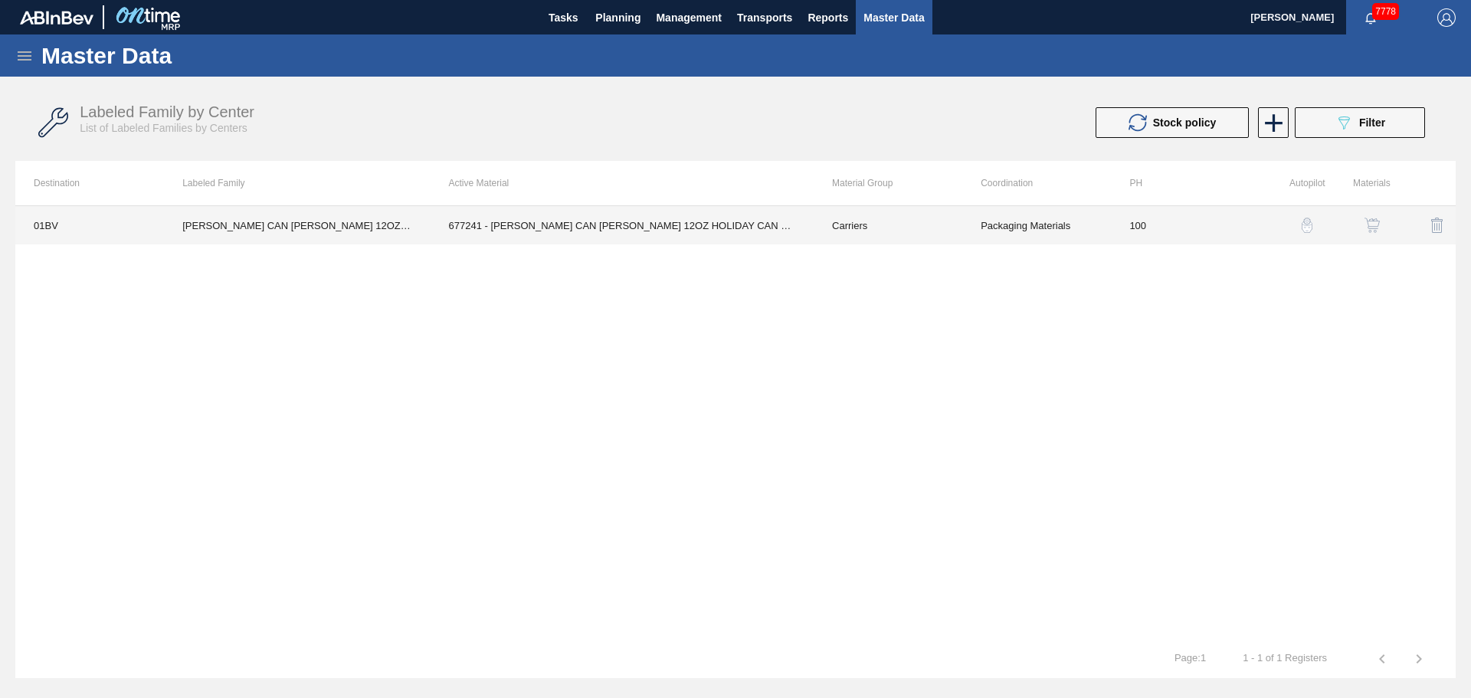
click at [1233, 209] on td "100" at bounding box center [1185, 225] width 149 height 38
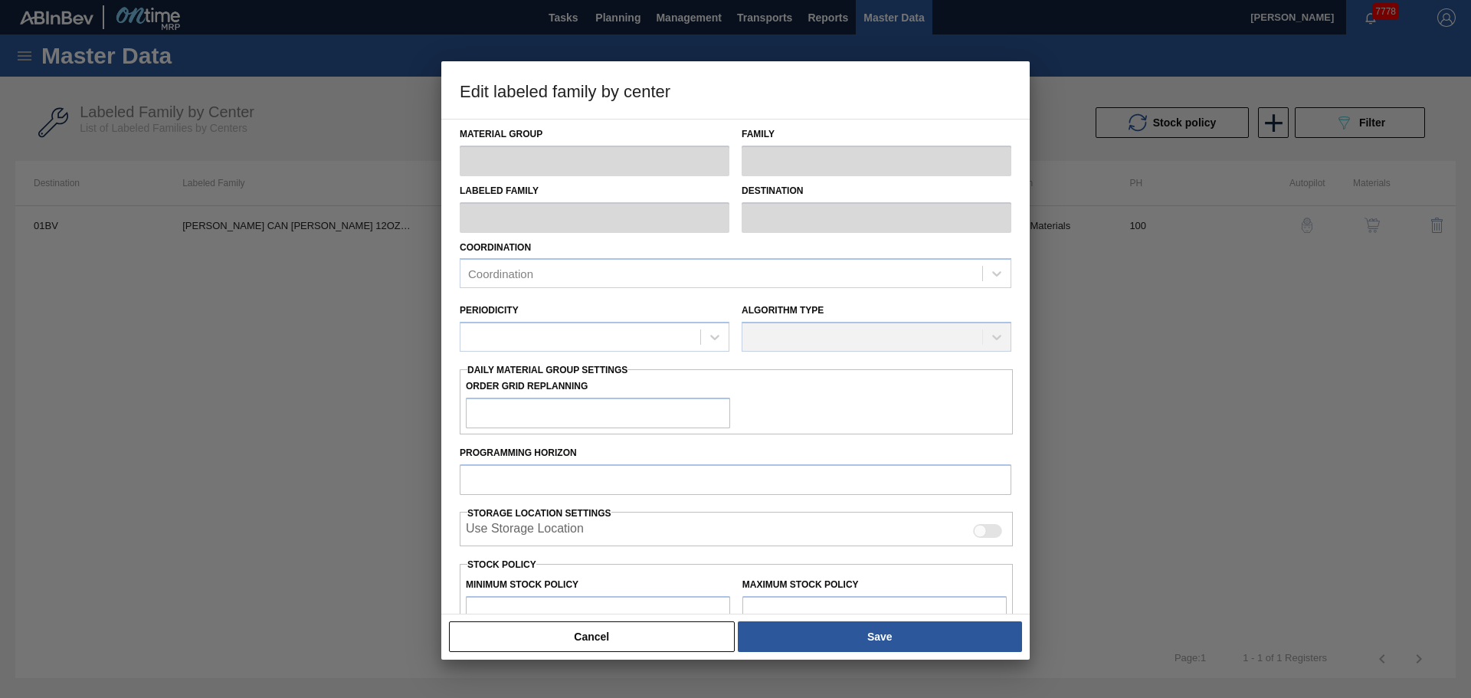
type input "Carriers"
type input "Can Carriers"
type input "[PERSON_NAME] CAN [PERSON_NAME] 12OZ HOLIDAY CAN PK 15/12"
type input "01BV - [GEOGRAPHIC_DATA] Brewery"
type input "100"
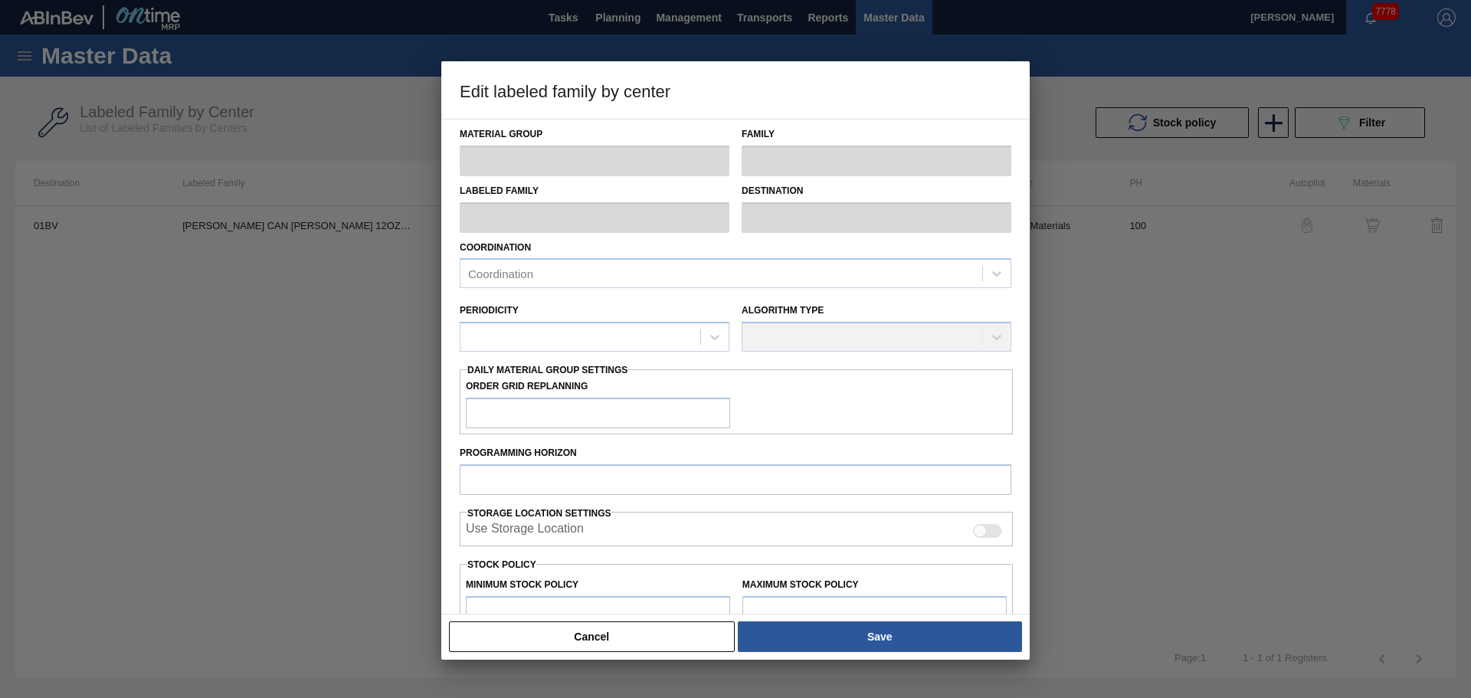
type input "0"
type input "100"
type input "0"
checkbox input "true"
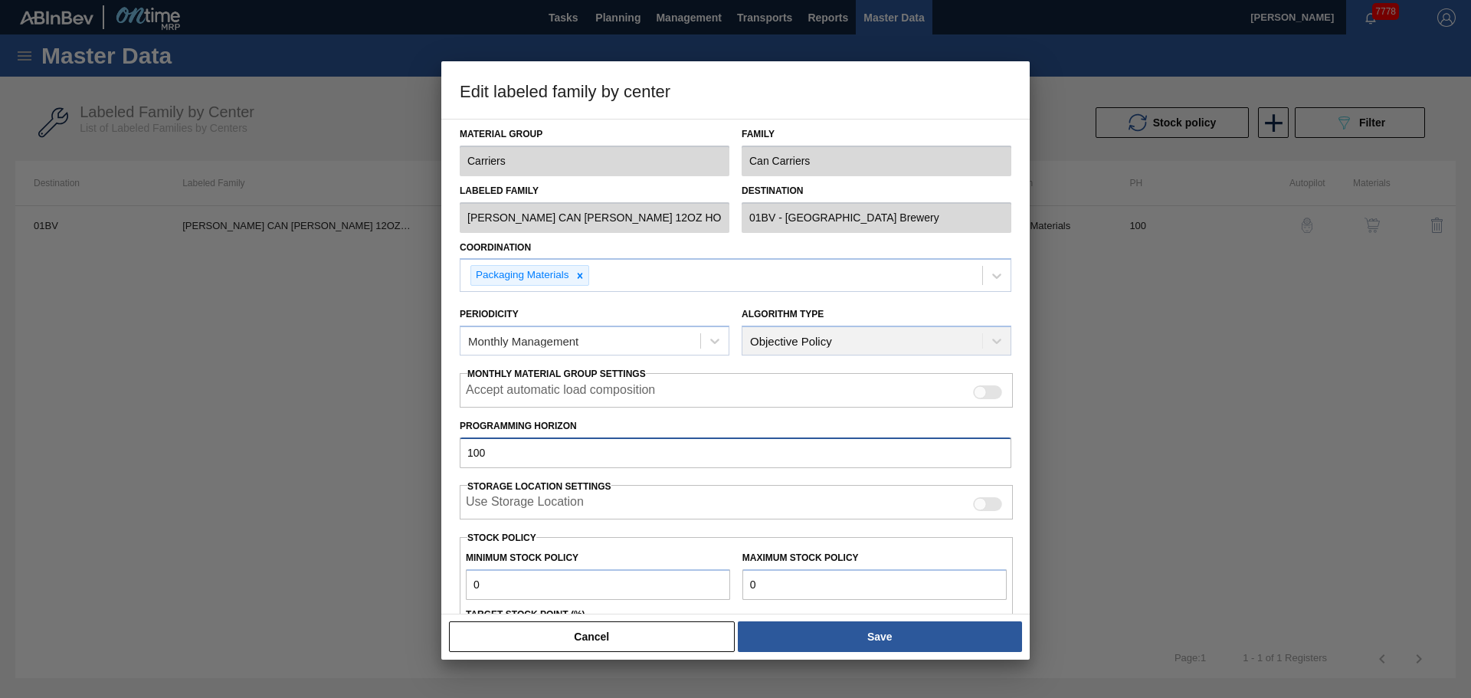
click at [348, 456] on div "Edit labeled family by center Material Group Carriers Family Can Carriers Label…" at bounding box center [735, 349] width 1471 height 698
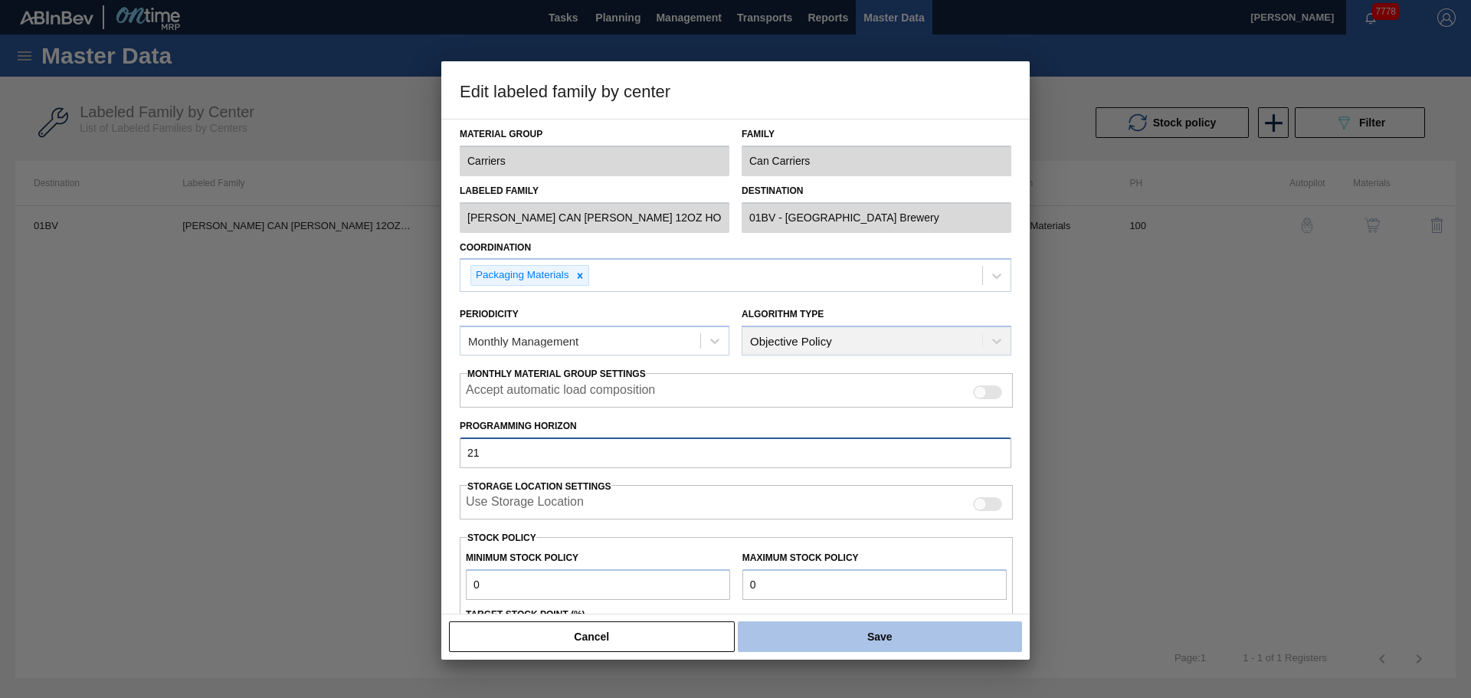
type input "21"
click at [903, 636] on button "Save" at bounding box center [880, 636] width 284 height 31
